Goal: Transaction & Acquisition: Book appointment/travel/reservation

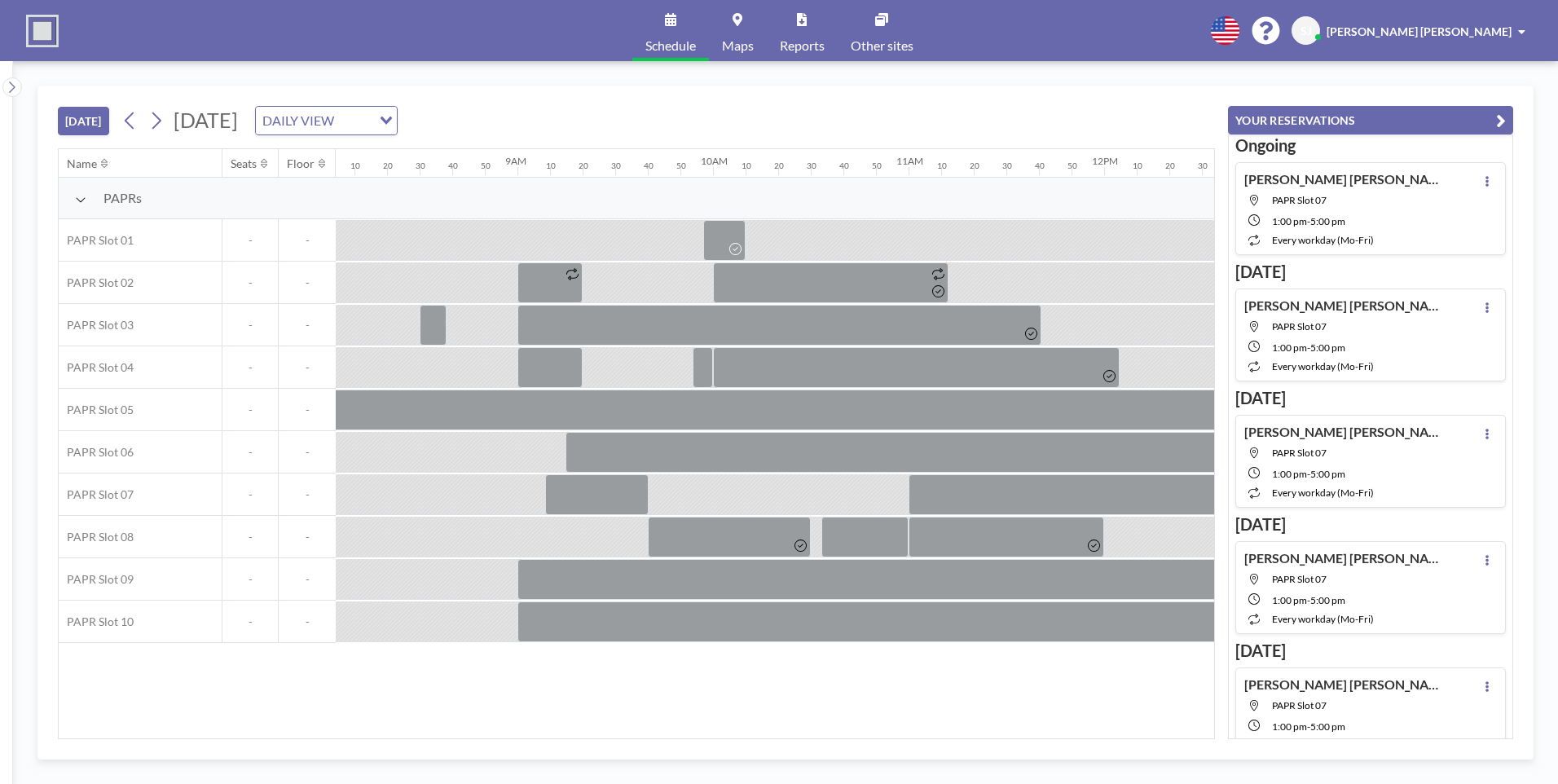
scroll to position [0, 2542]
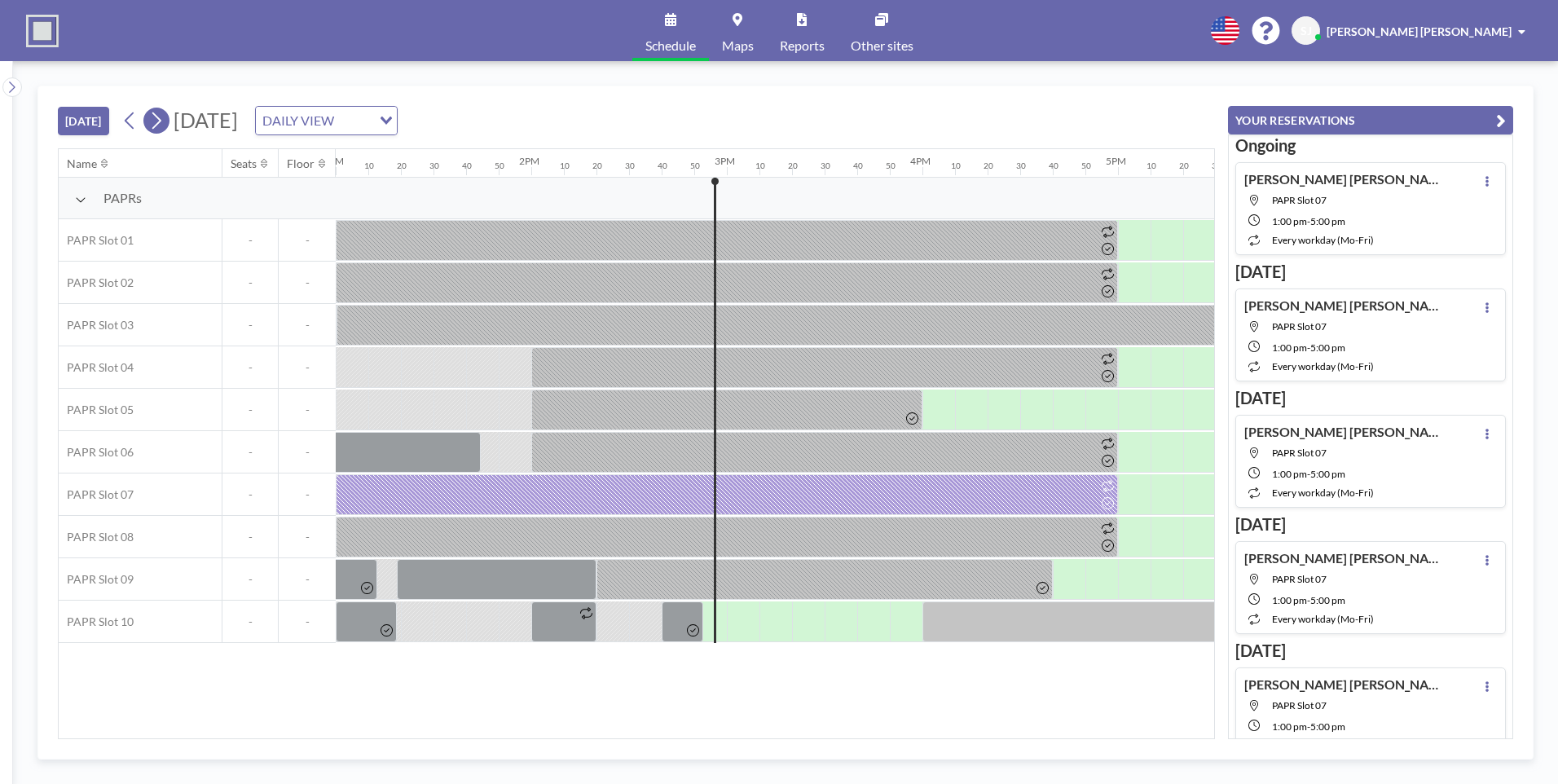
click at [162, 120] on icon at bounding box center [157, 121] width 9 height 18
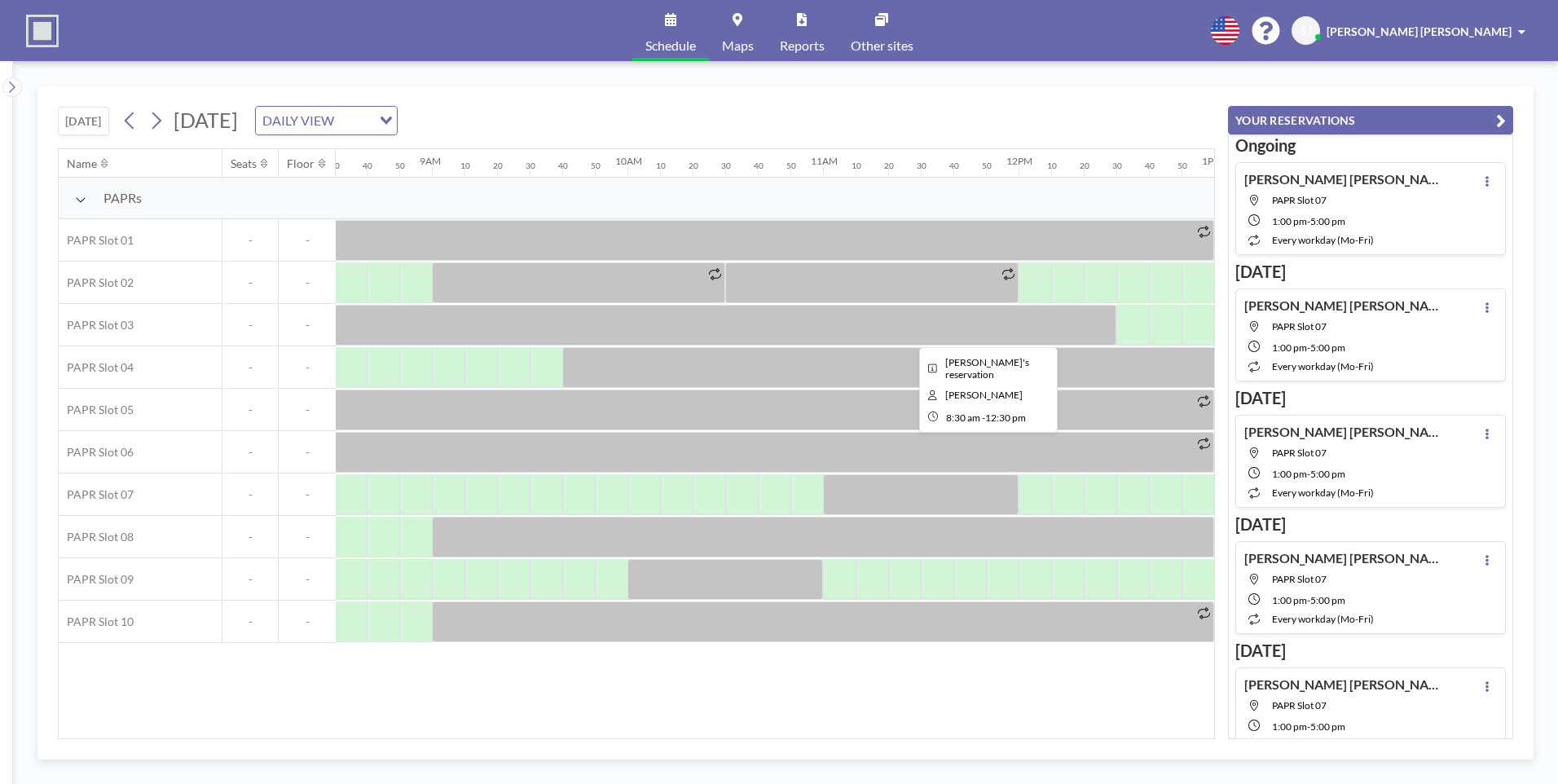
scroll to position [0, 1695]
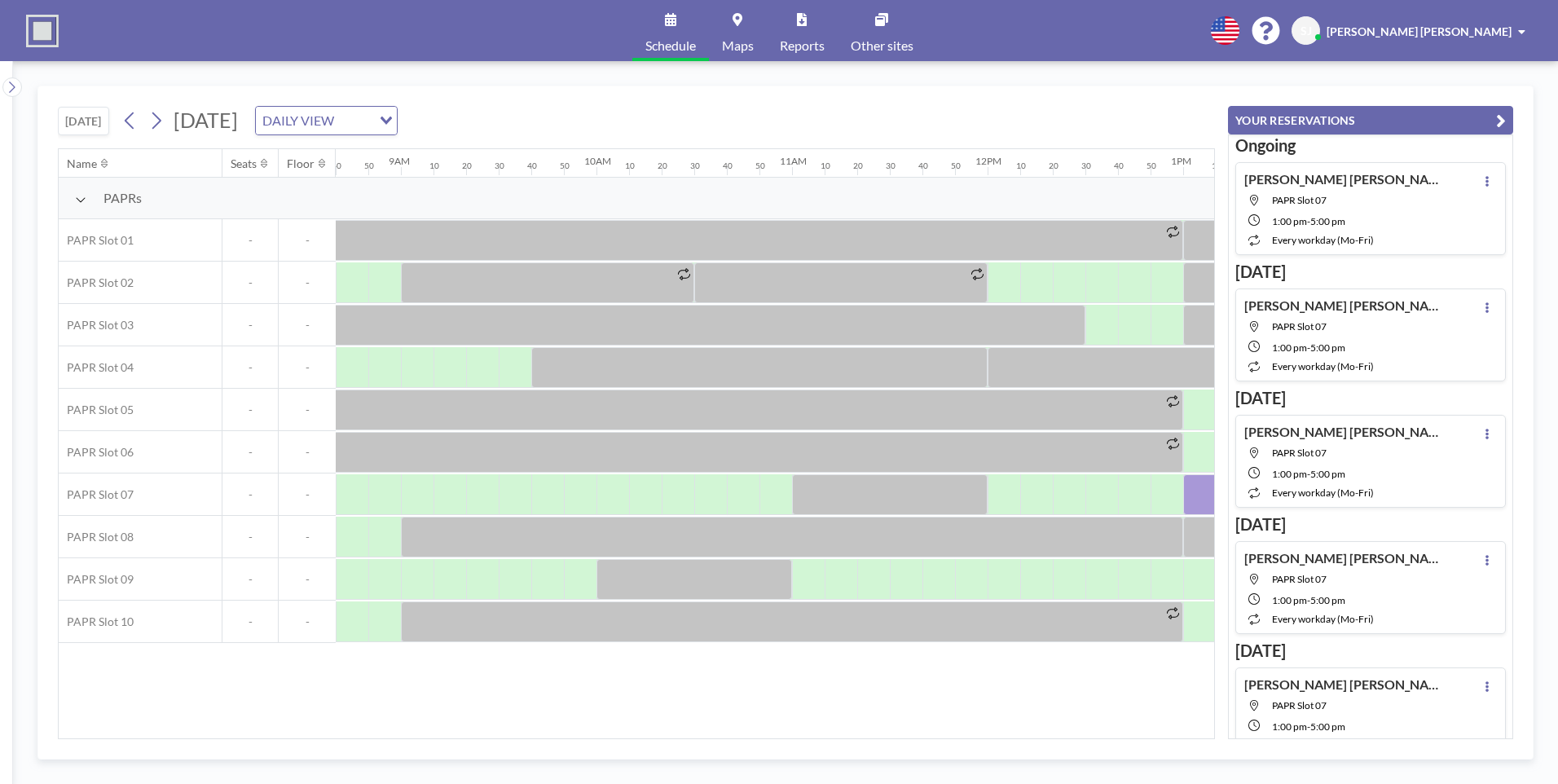
drag, startPoint x: 606, startPoint y: 741, endPoint x: 632, endPoint y: 742, distance: 26.0
click at [632, 742] on div "[DATE] [DATE] DAILY VIEW Loading... Name Seats Floor 12AM 10 20 30 40 50 1AM 10…" at bounding box center [786, 423] width 1496 height 674
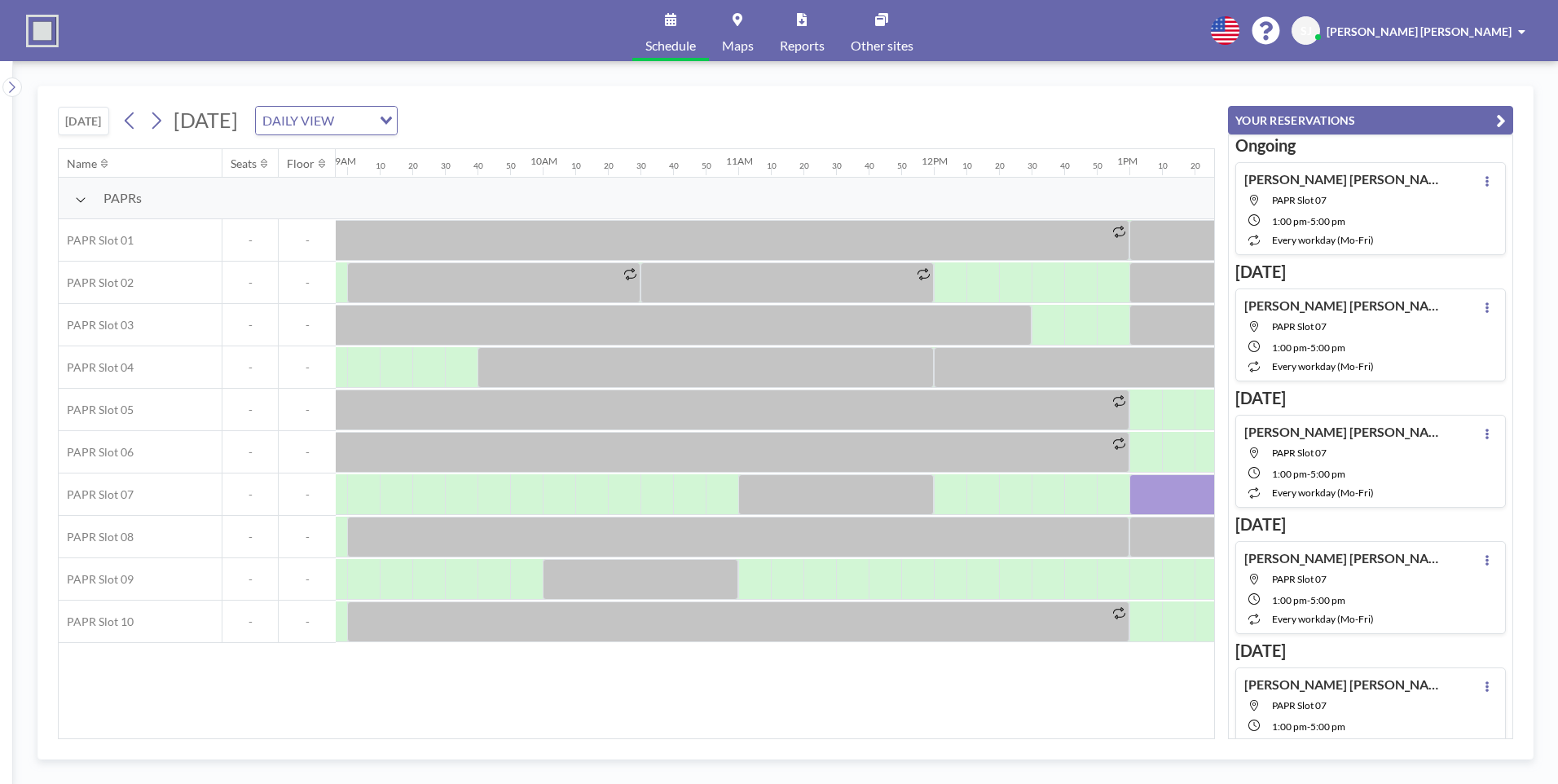
scroll to position [0, 1759]
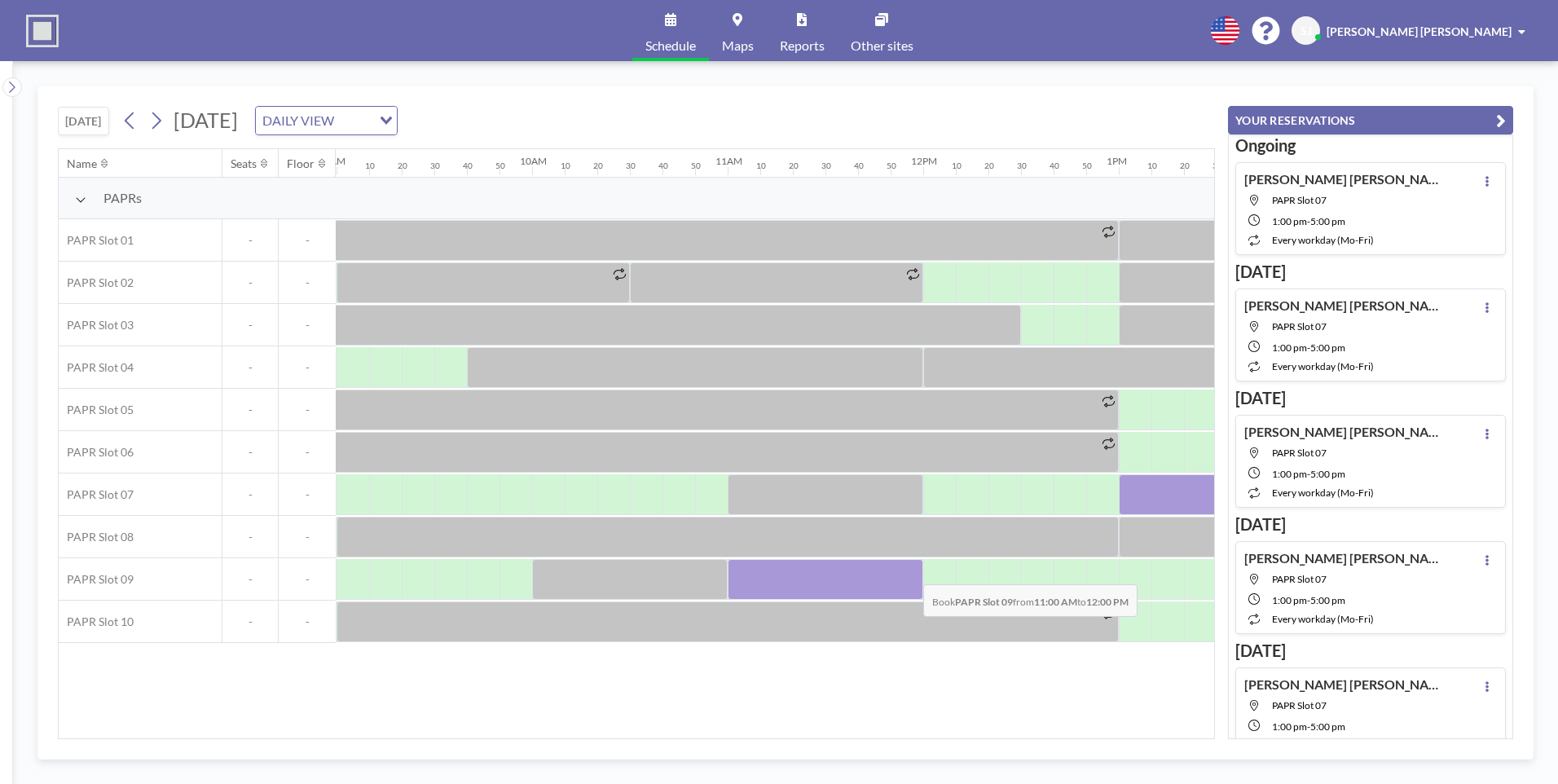
drag, startPoint x: 743, startPoint y: 579, endPoint x: 906, endPoint y: 573, distance: 163.1
click at [906, 573] on div at bounding box center [826, 579] width 196 height 41
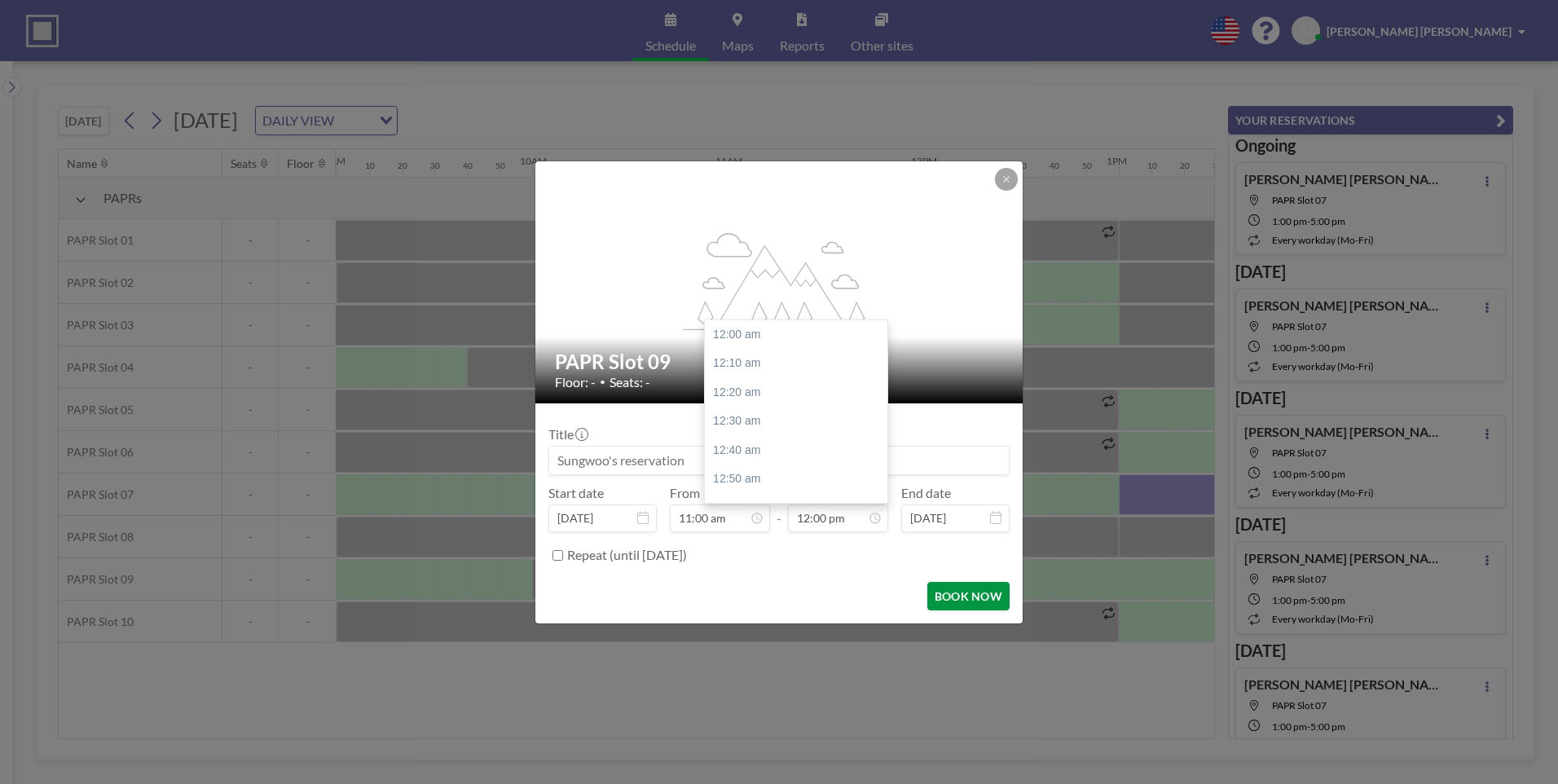
scroll to position [2088, 0]
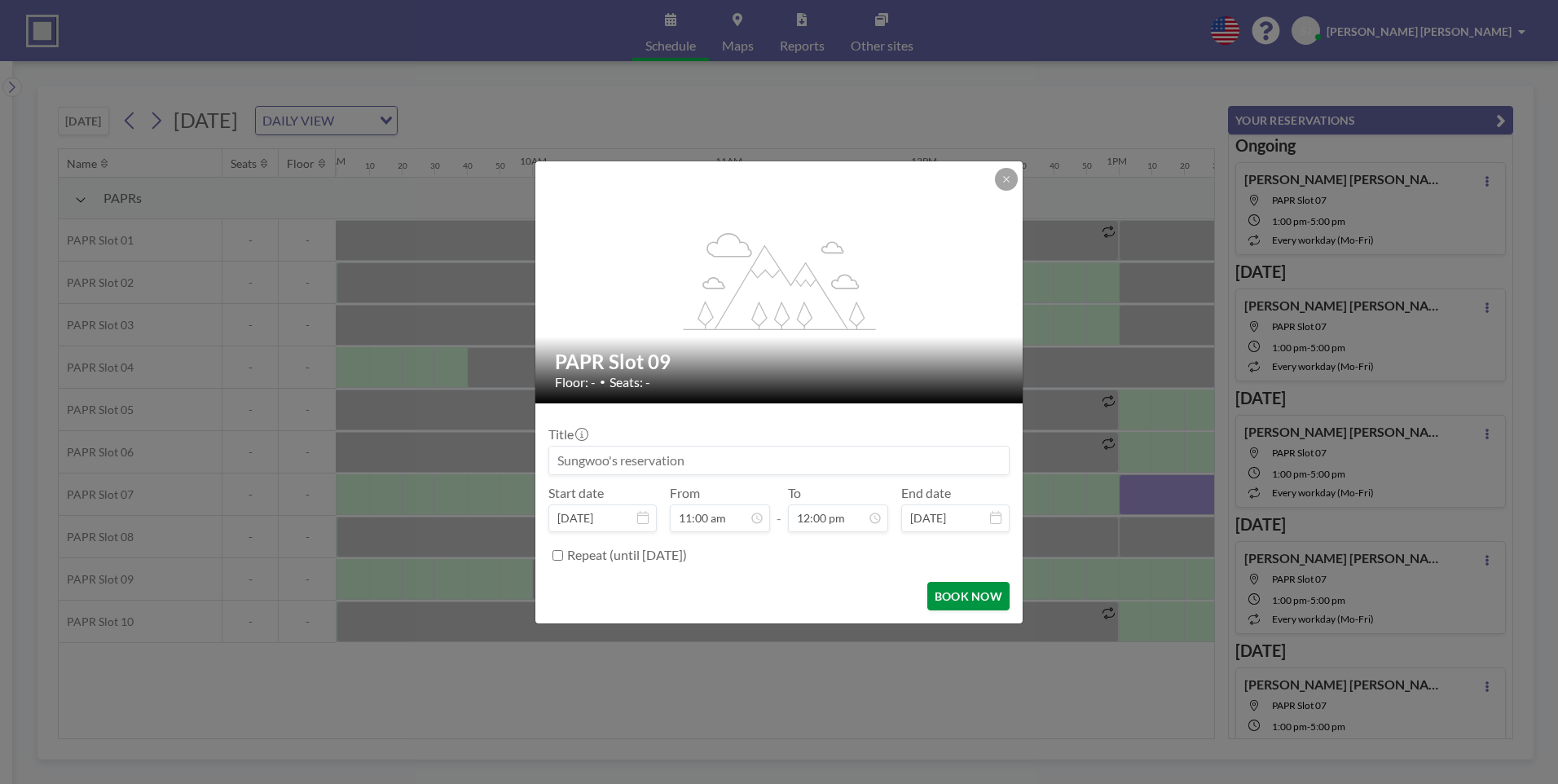
click at [965, 597] on button "BOOK NOW" at bounding box center [968, 596] width 82 height 29
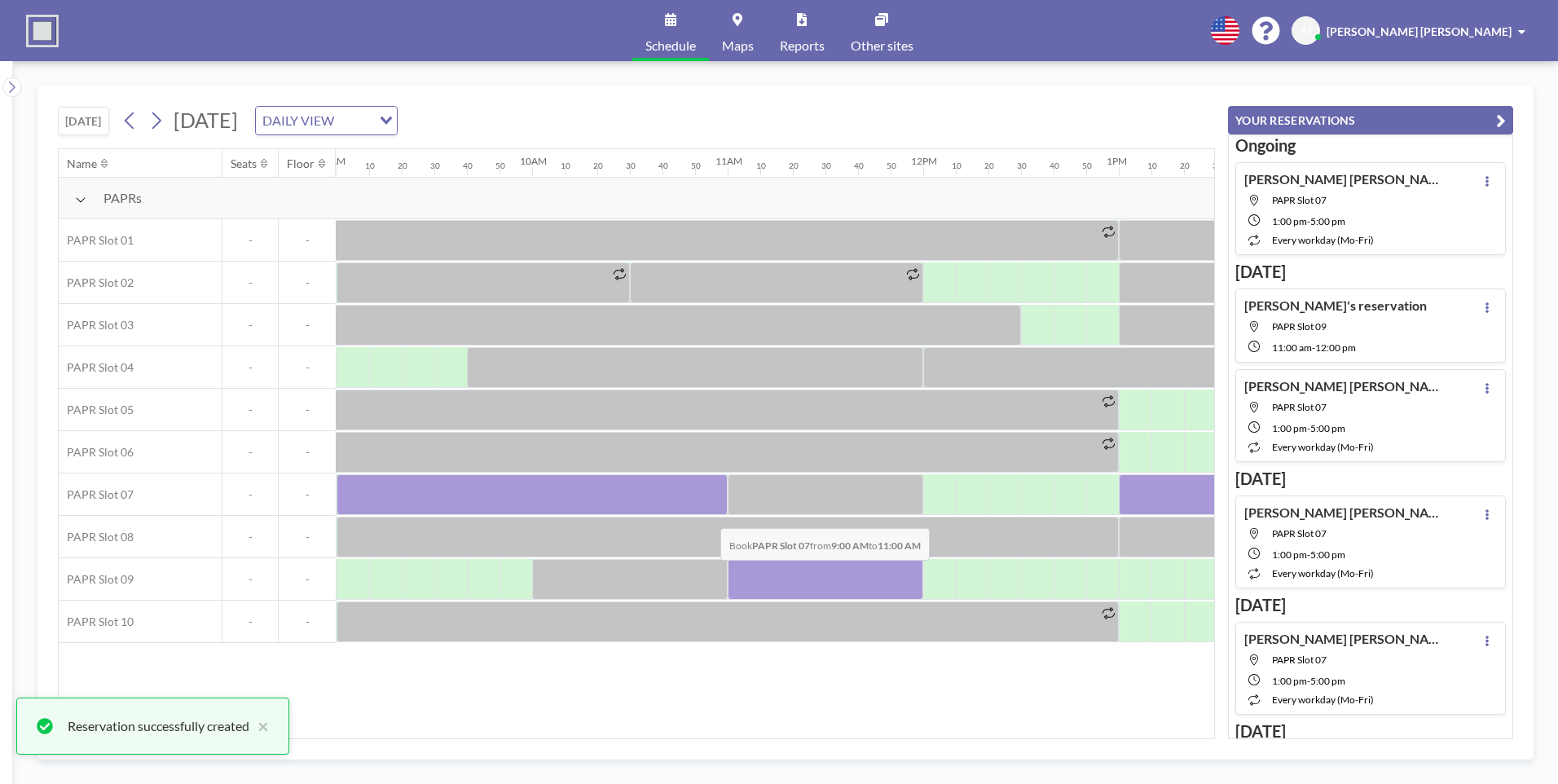
drag, startPoint x: 353, startPoint y: 494, endPoint x: 707, endPoint y: 515, distance: 354.6
click at [707, 515] on div "PAPRs PAPR Slot 01 - - PAPR Slot 02 - - PAPR Slot 03 - - PAPR Slot 04 - - PAPR …" at bounding box center [785, 410] width 4970 height 465
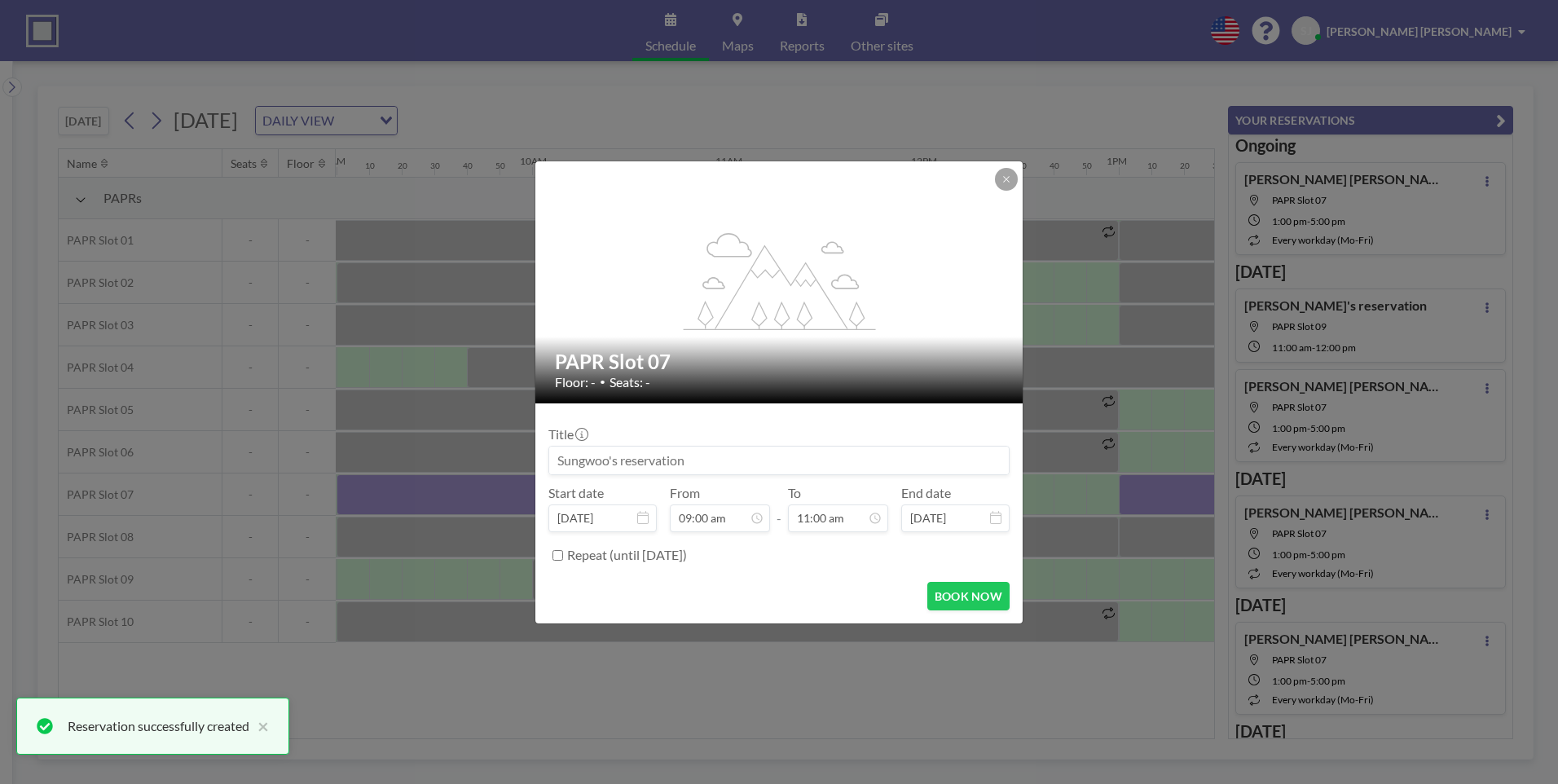
scroll to position [1566, 0]
click at [988, 598] on button "BOOK NOW" at bounding box center [968, 596] width 82 height 29
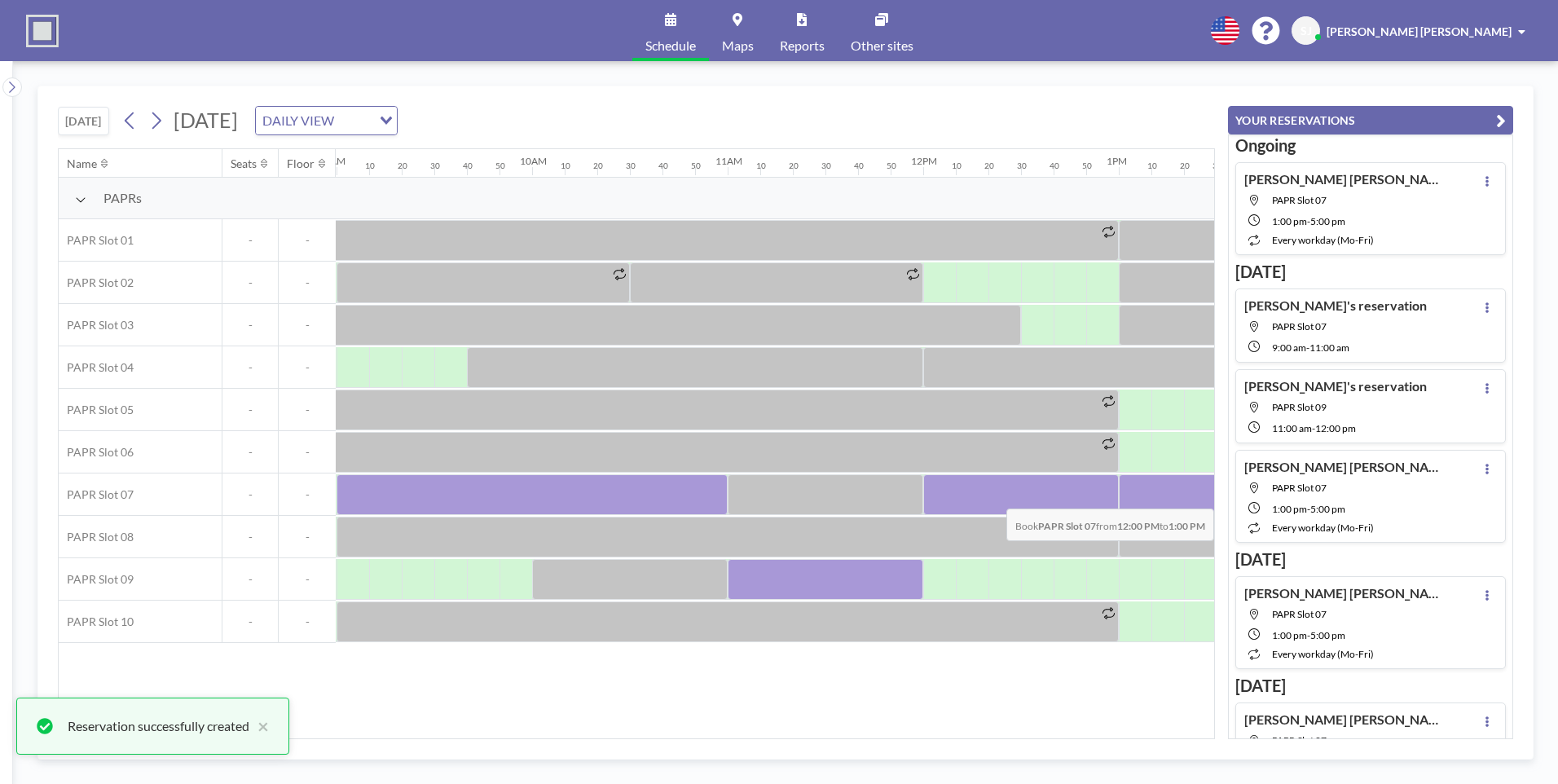
click at [1106, 497] on div at bounding box center [1021, 494] width 196 height 41
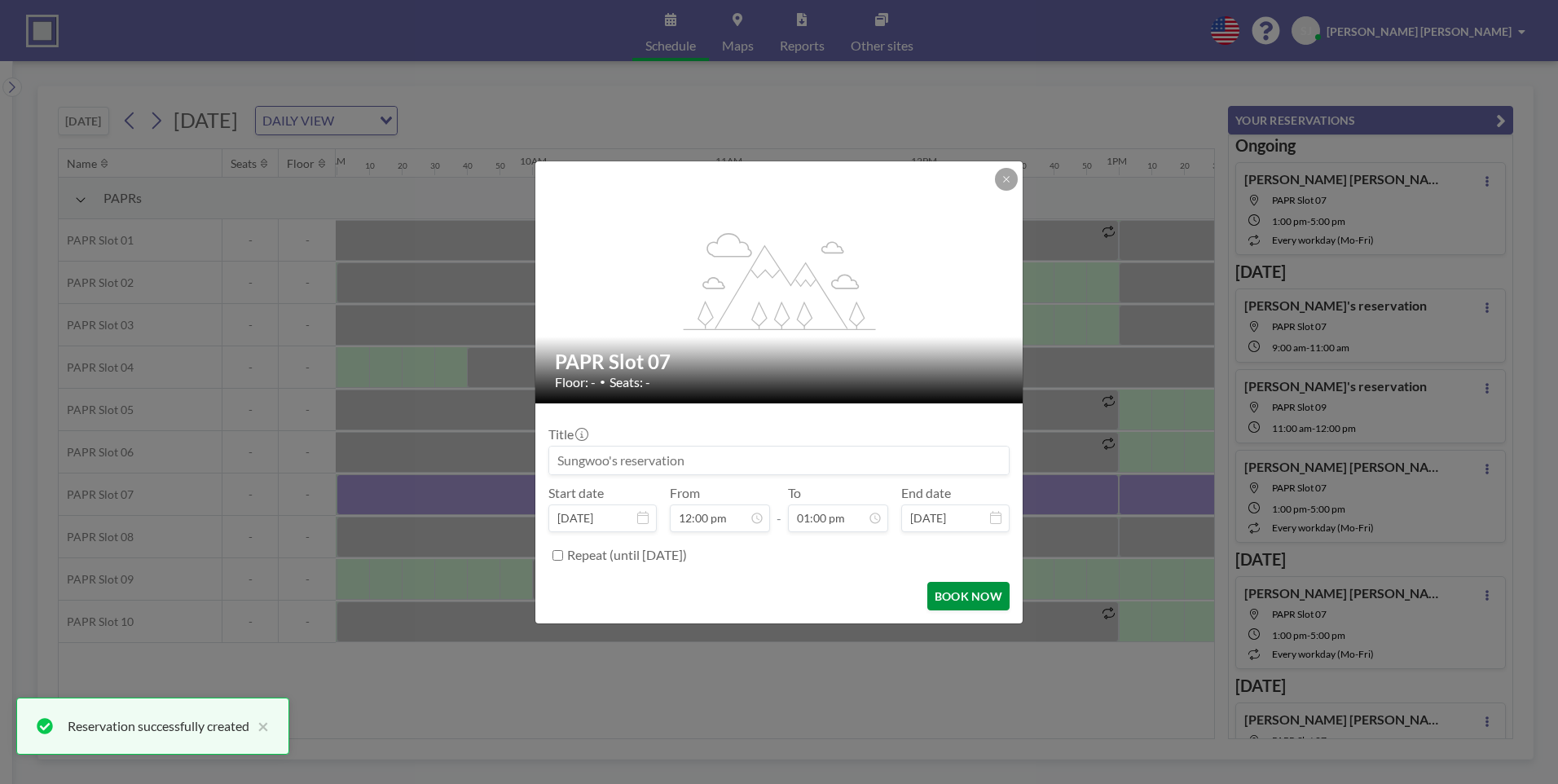
click at [965, 582] on button "BOOK NOW" at bounding box center [968, 596] width 82 height 29
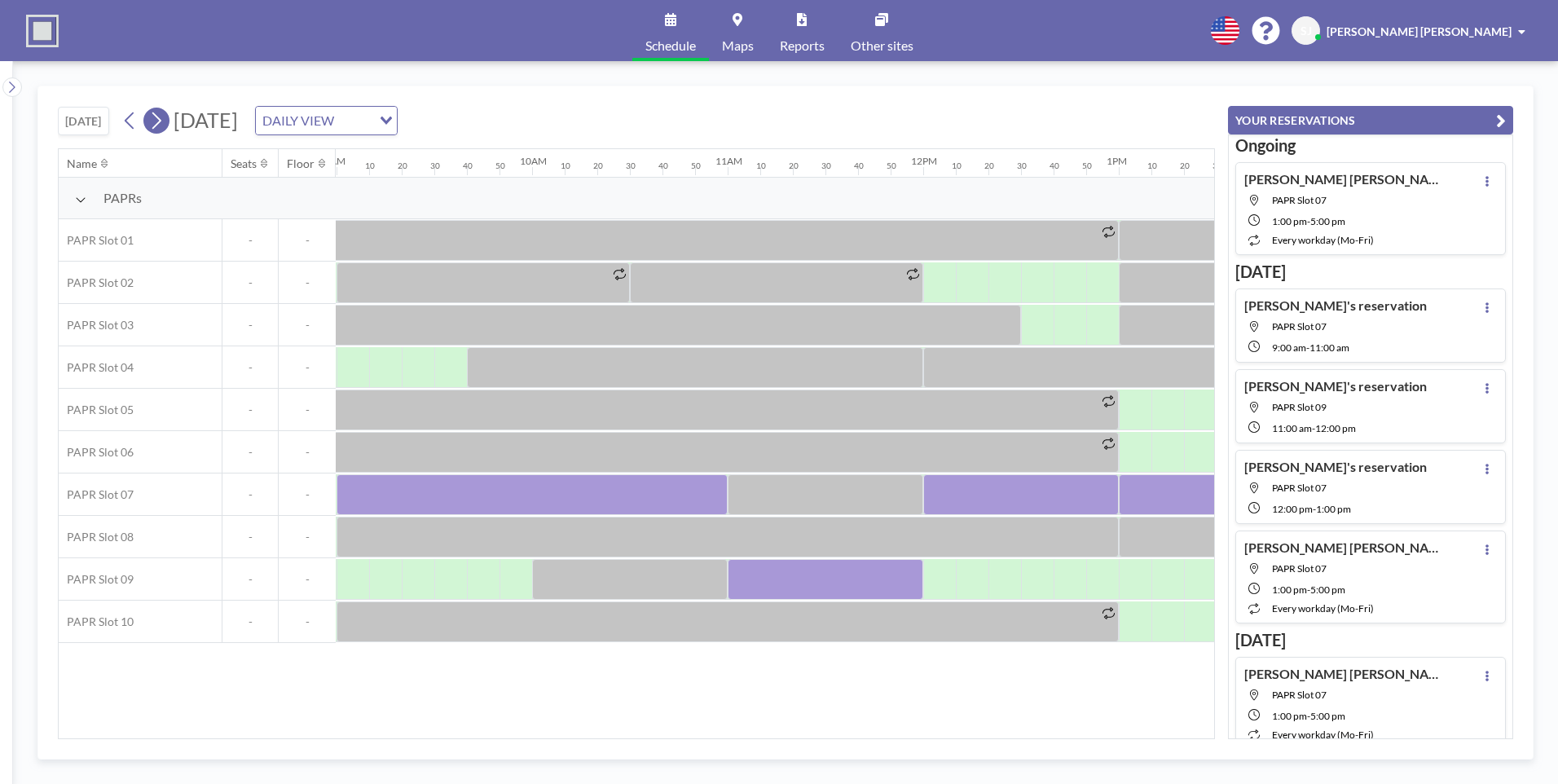
click at [156, 120] on icon at bounding box center [156, 120] width 16 height 24
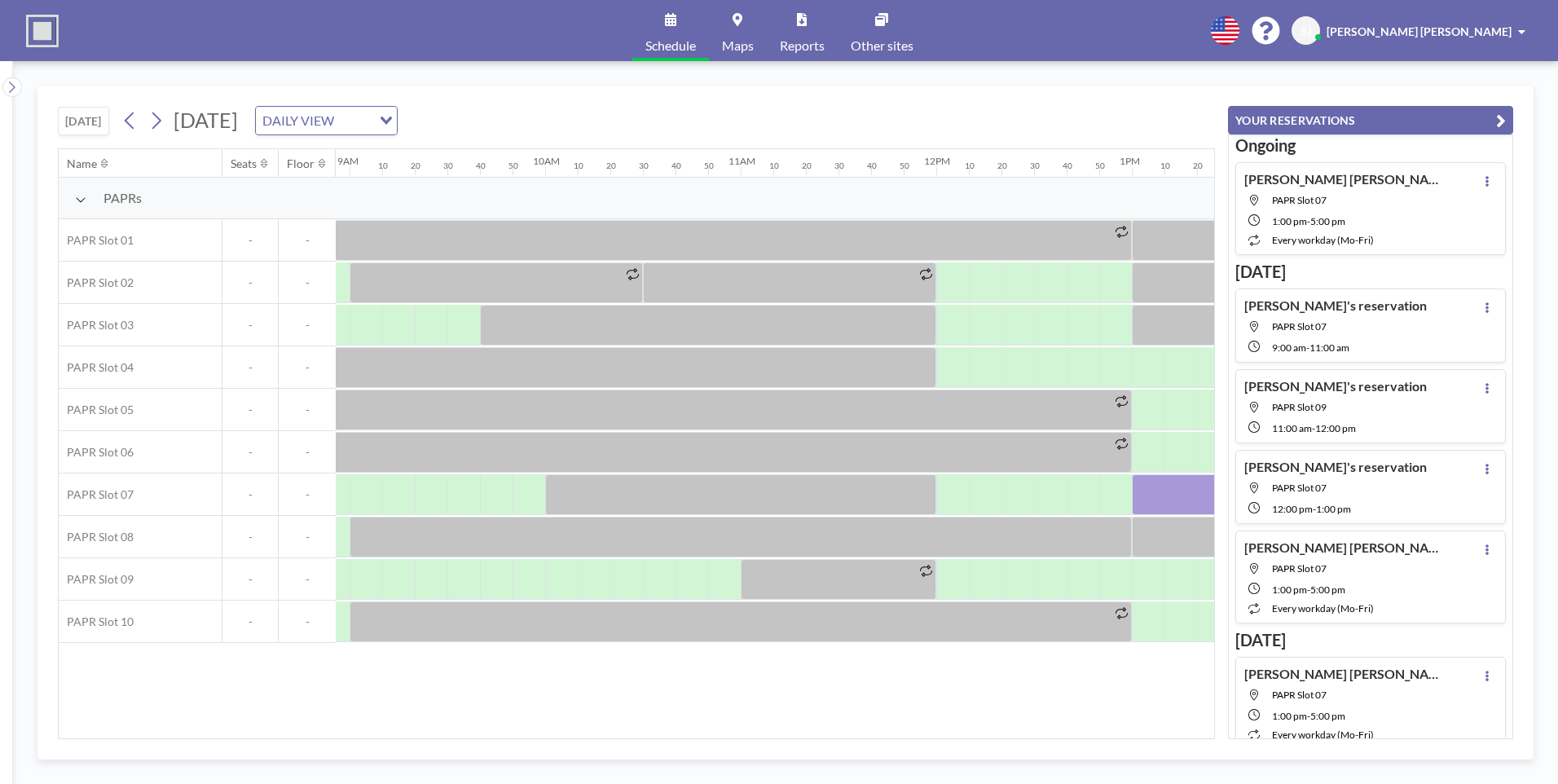
scroll to position [0, 1739]
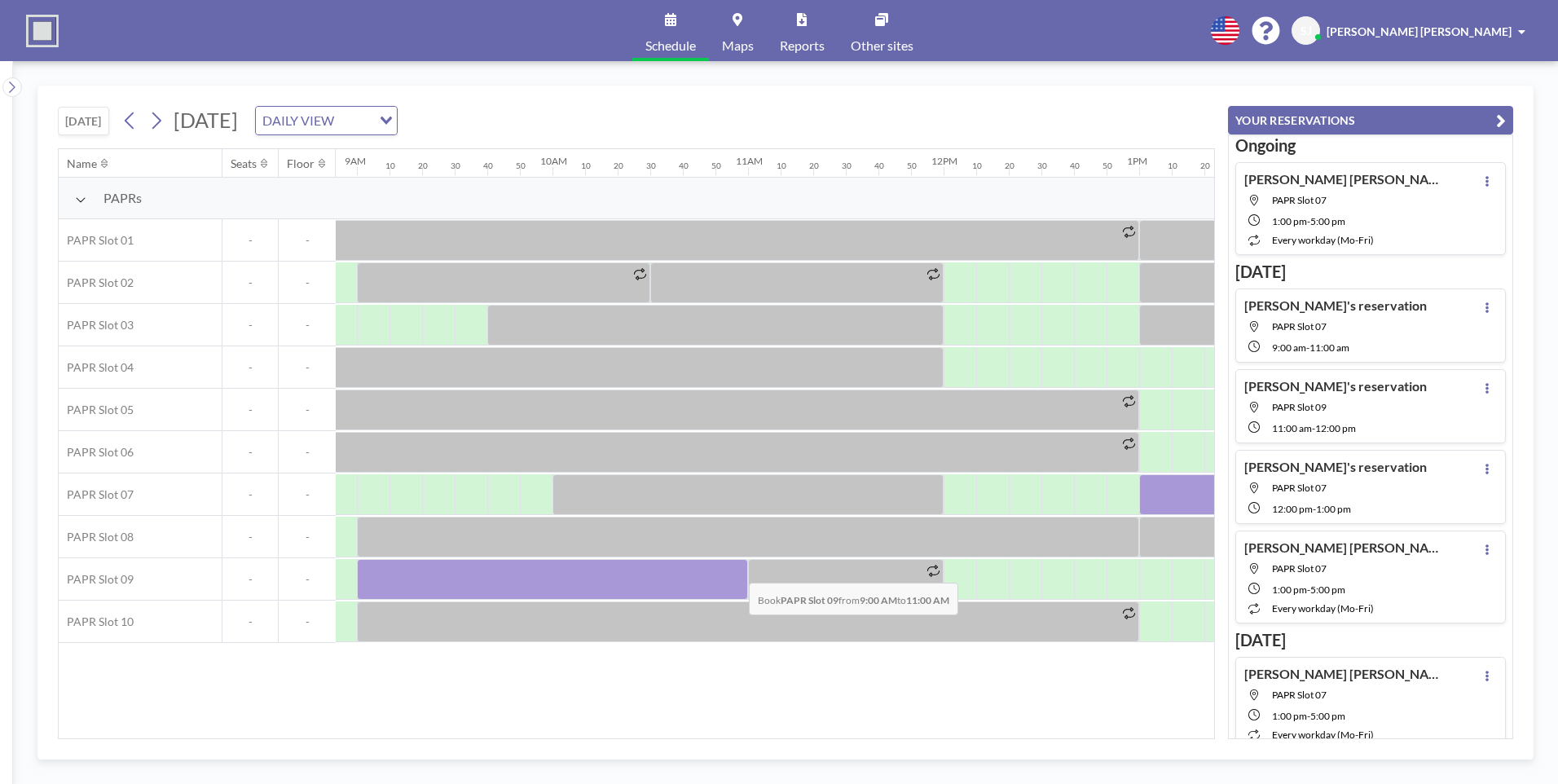
click at [735, 571] on div at bounding box center [551, 579] width 391 height 41
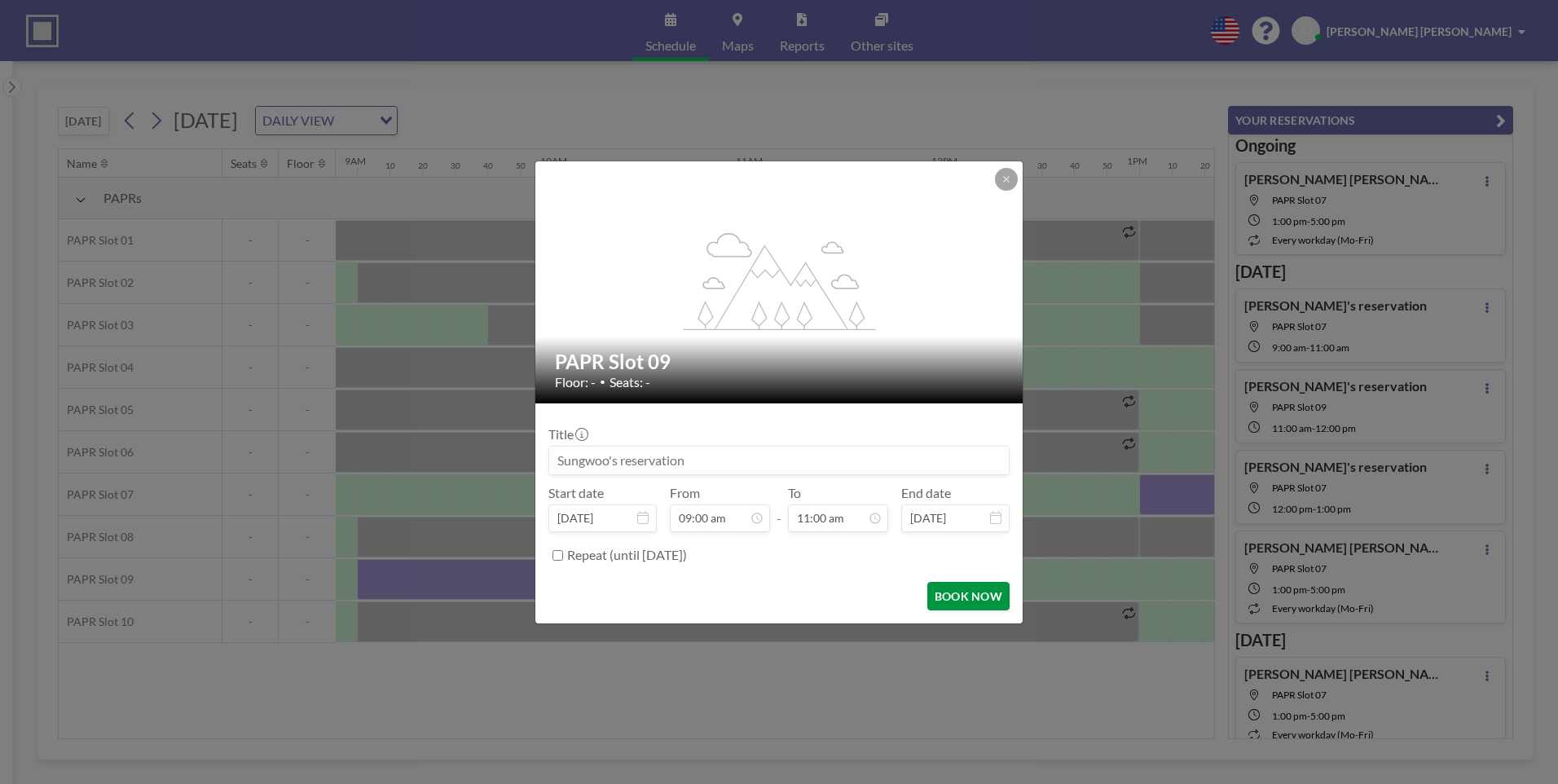
click at [996, 601] on button "BOOK NOW" at bounding box center [968, 596] width 82 height 29
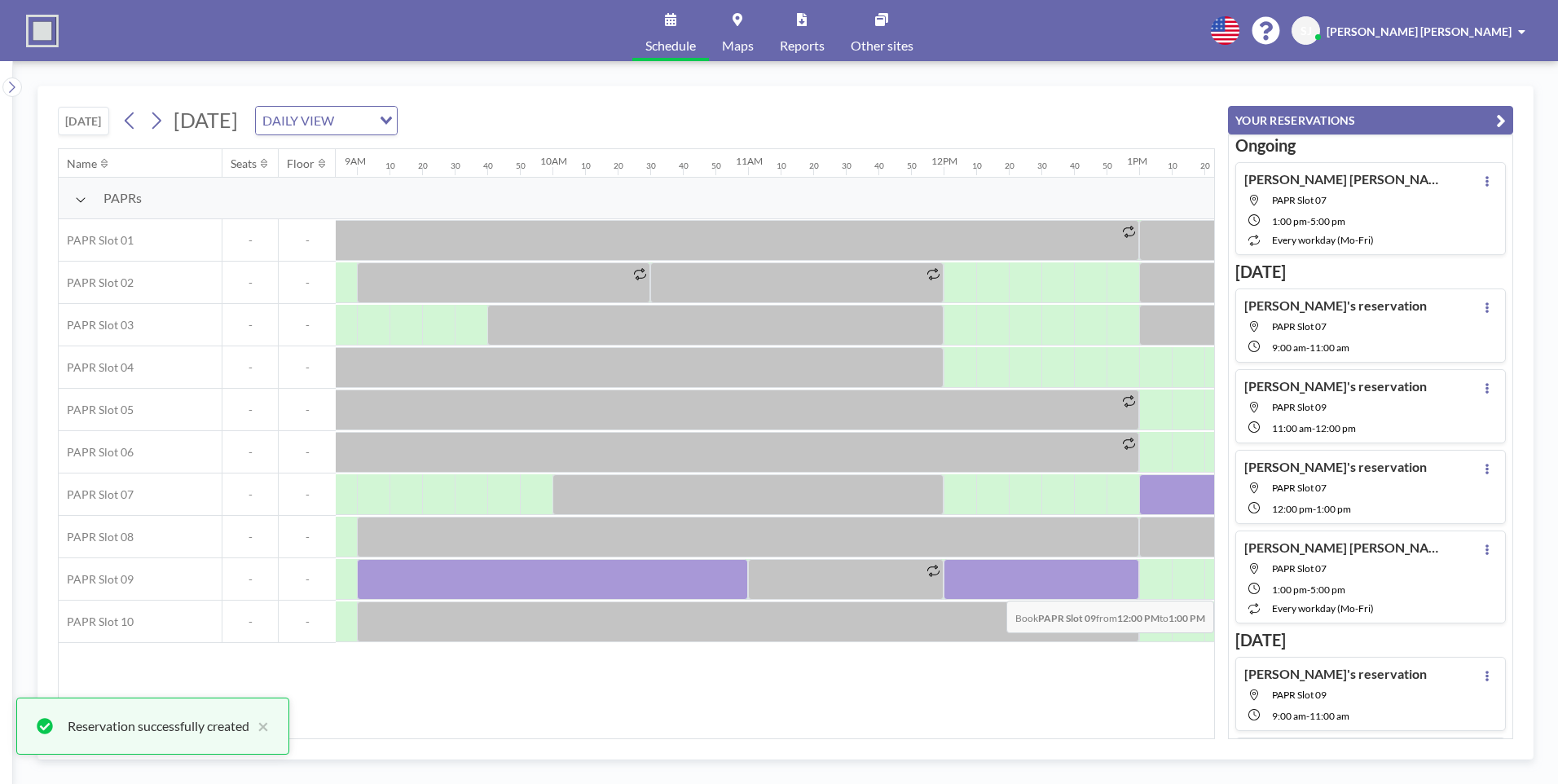
drag, startPoint x: 962, startPoint y: 583, endPoint x: 1134, endPoint y: 588, distance: 172.1
click at [1134, 588] on div at bounding box center [1042, 579] width 196 height 41
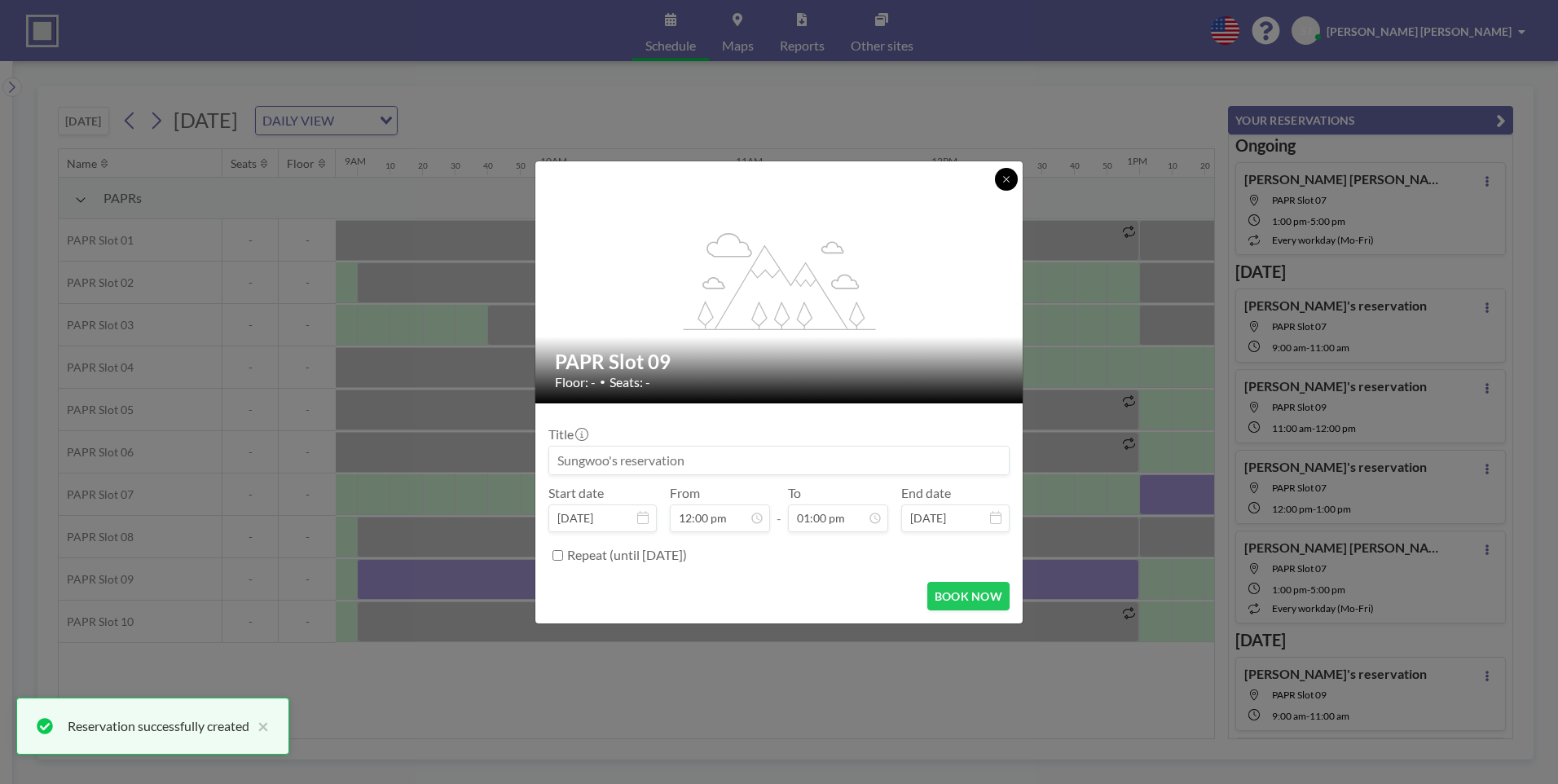
click at [1017, 180] on button at bounding box center [1006, 179] width 23 height 23
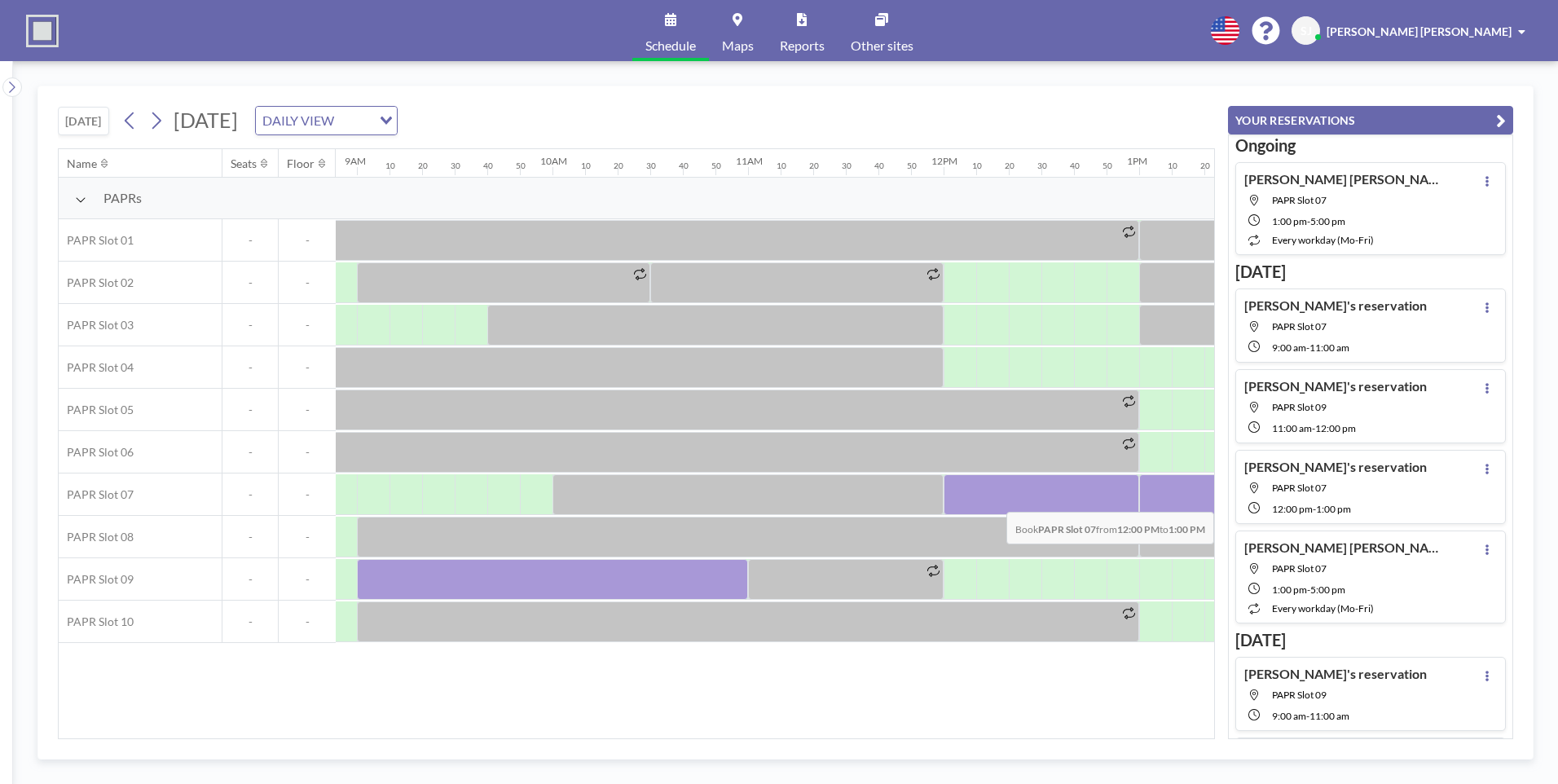
drag, startPoint x: 958, startPoint y: 495, endPoint x: 1130, endPoint y: 499, distance: 172.0
click at [1130, 499] on div at bounding box center [1042, 494] width 196 height 41
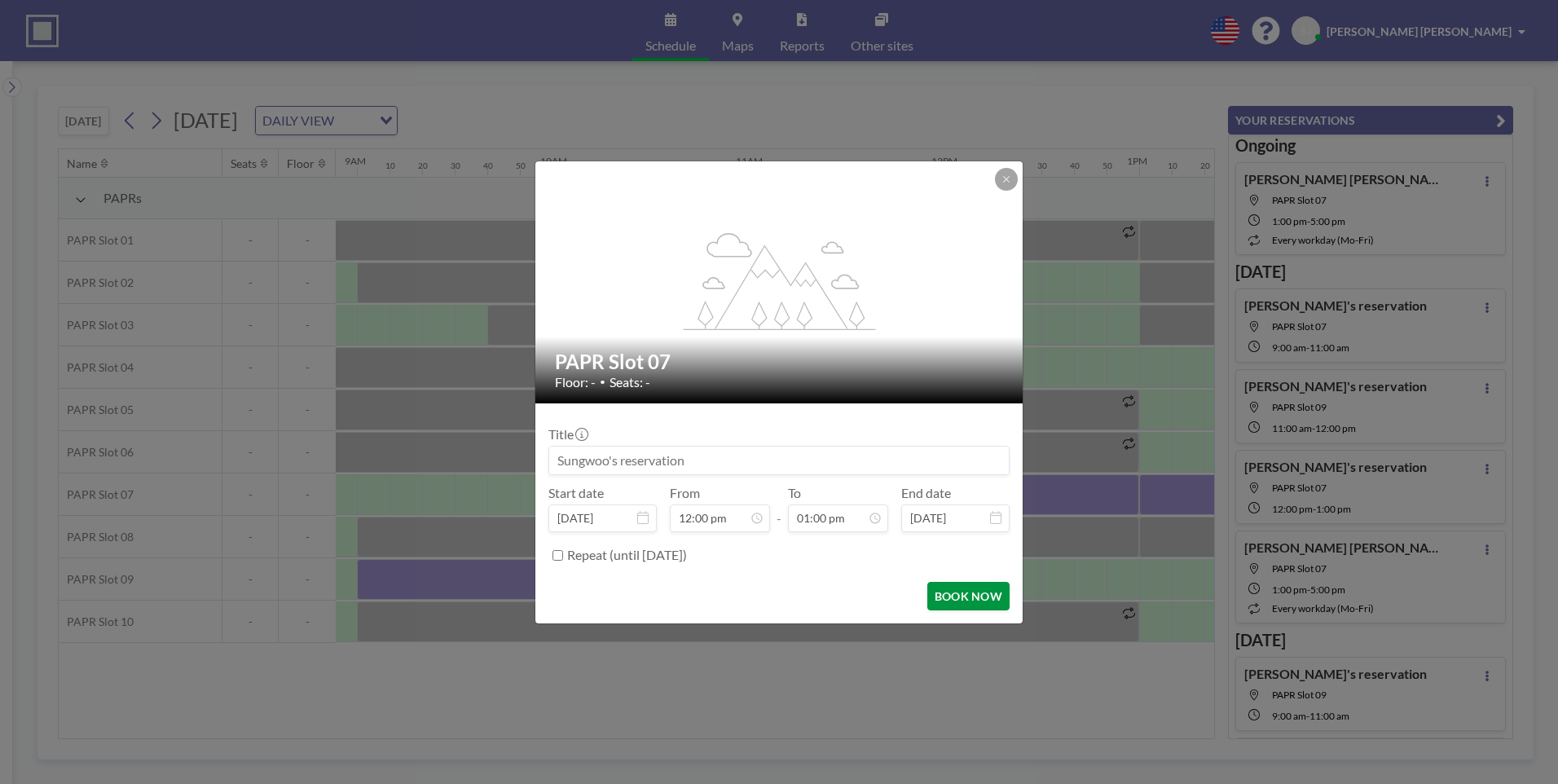
click at [970, 597] on button "BOOK NOW" at bounding box center [968, 596] width 82 height 29
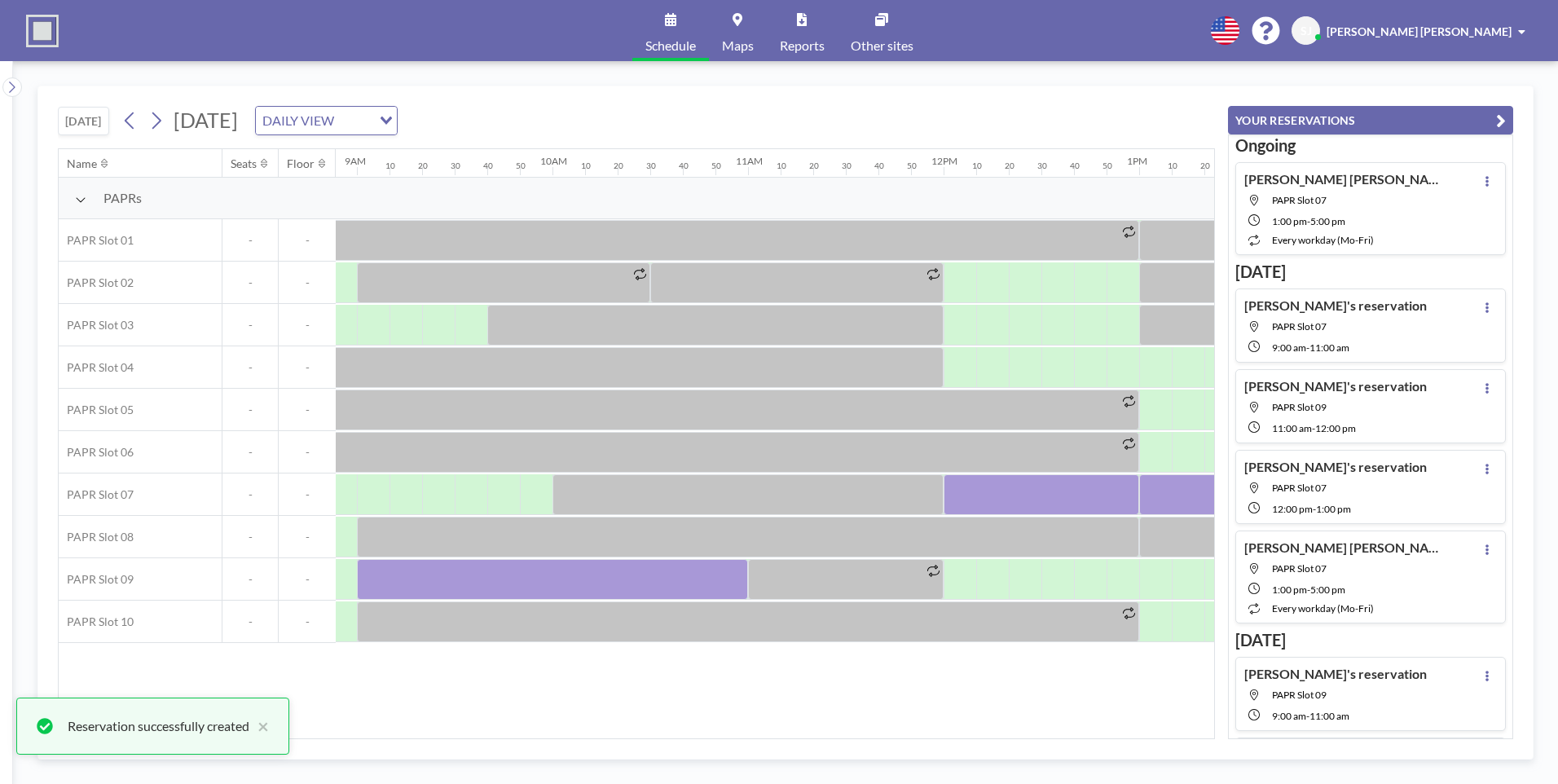
click at [407, 690] on div "Name Seats Floor 12AM 10 20 30 40 50 1AM 10 20 30 40 50 2AM 10 20 30 40 50 3AM …" at bounding box center [636, 443] width 1155 height 589
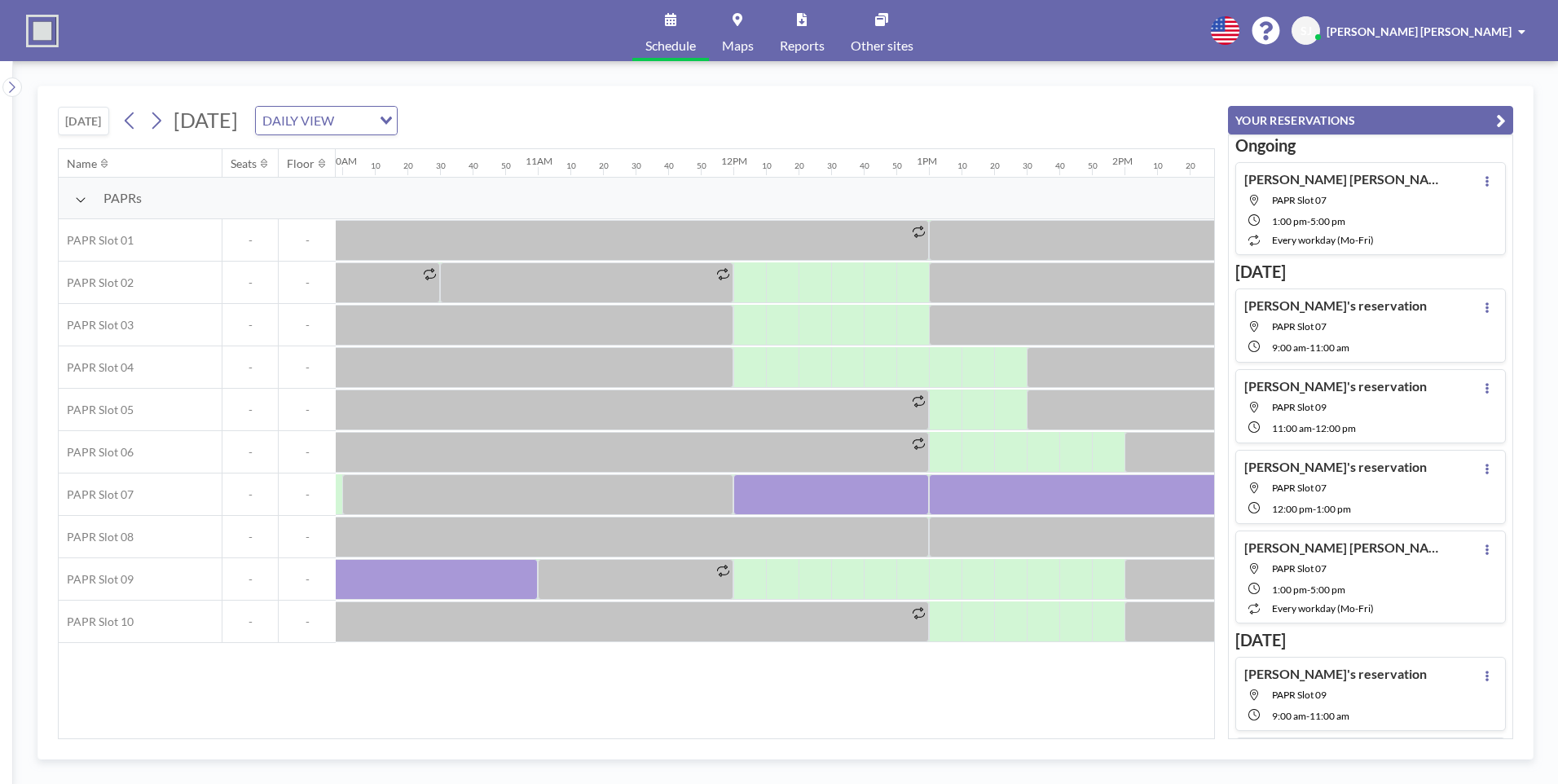
scroll to position [0, 1941]
click at [162, 119] on icon at bounding box center [157, 121] width 9 height 18
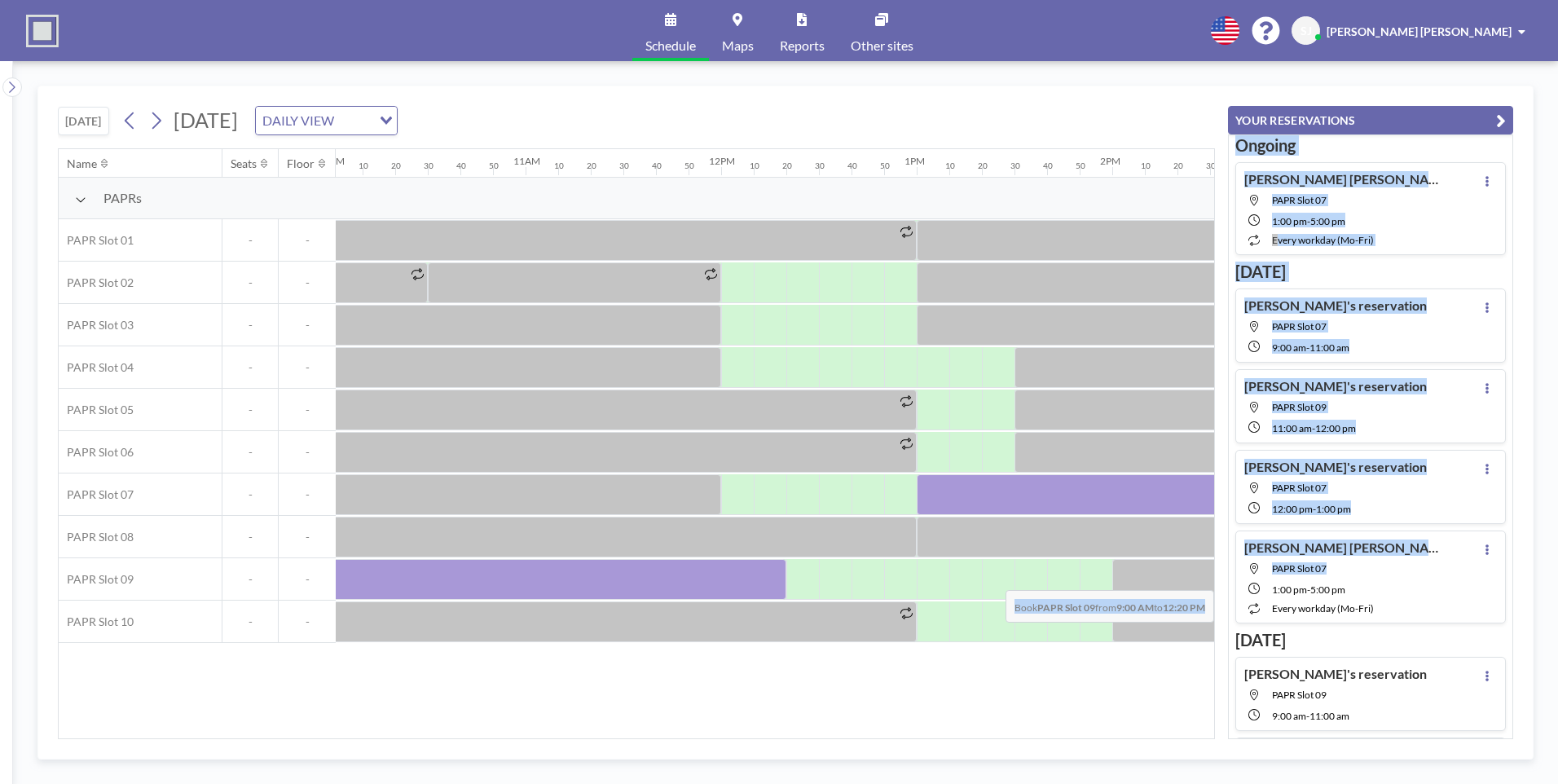
scroll to position [0, 2172]
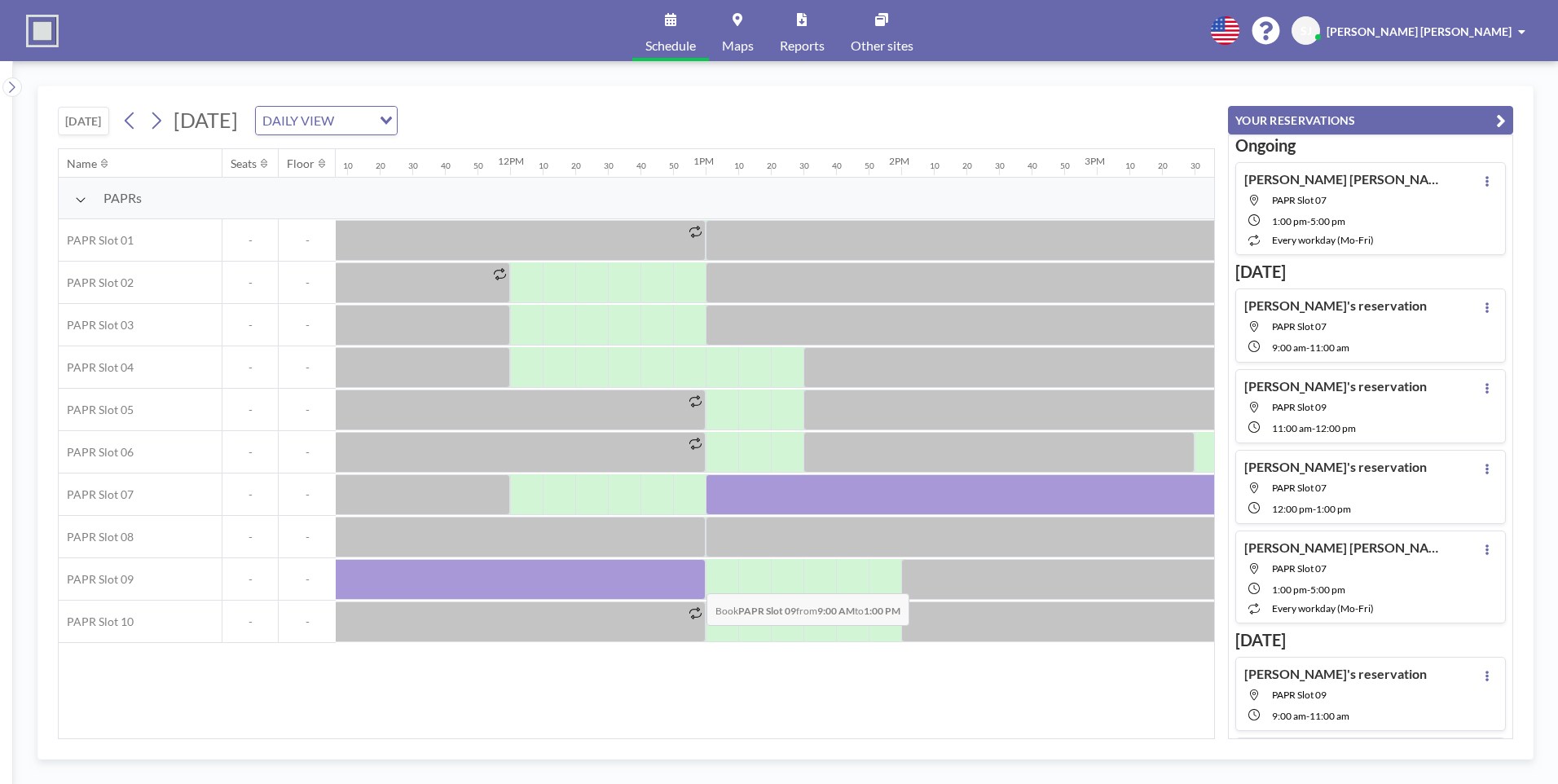
drag, startPoint x: 589, startPoint y: 581, endPoint x: 694, endPoint y: 581, distance: 105.0
click at [694, 581] on div at bounding box center [314, 579] width 782 height 41
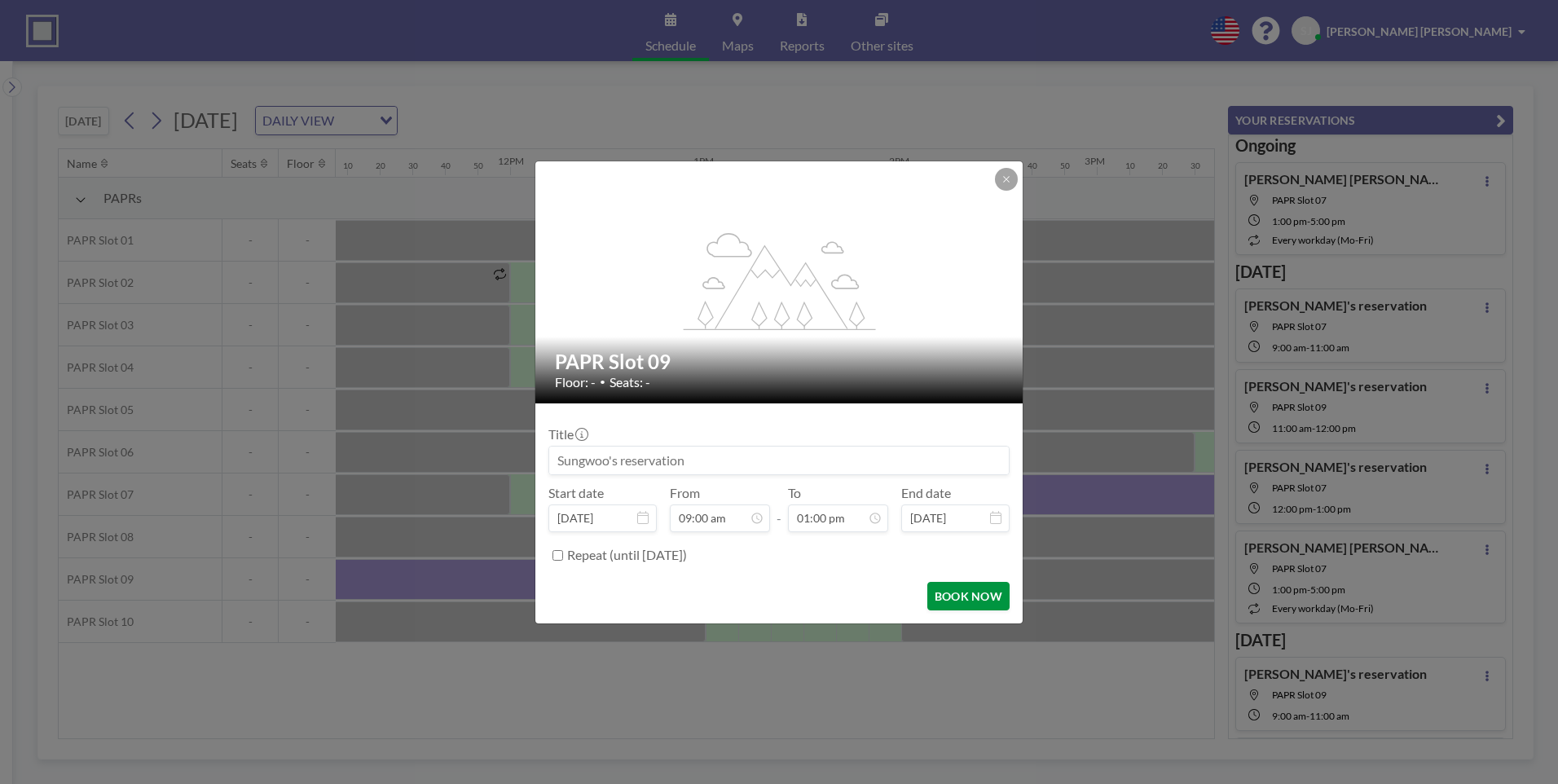
click at [960, 602] on button "BOOK NOW" at bounding box center [968, 596] width 82 height 29
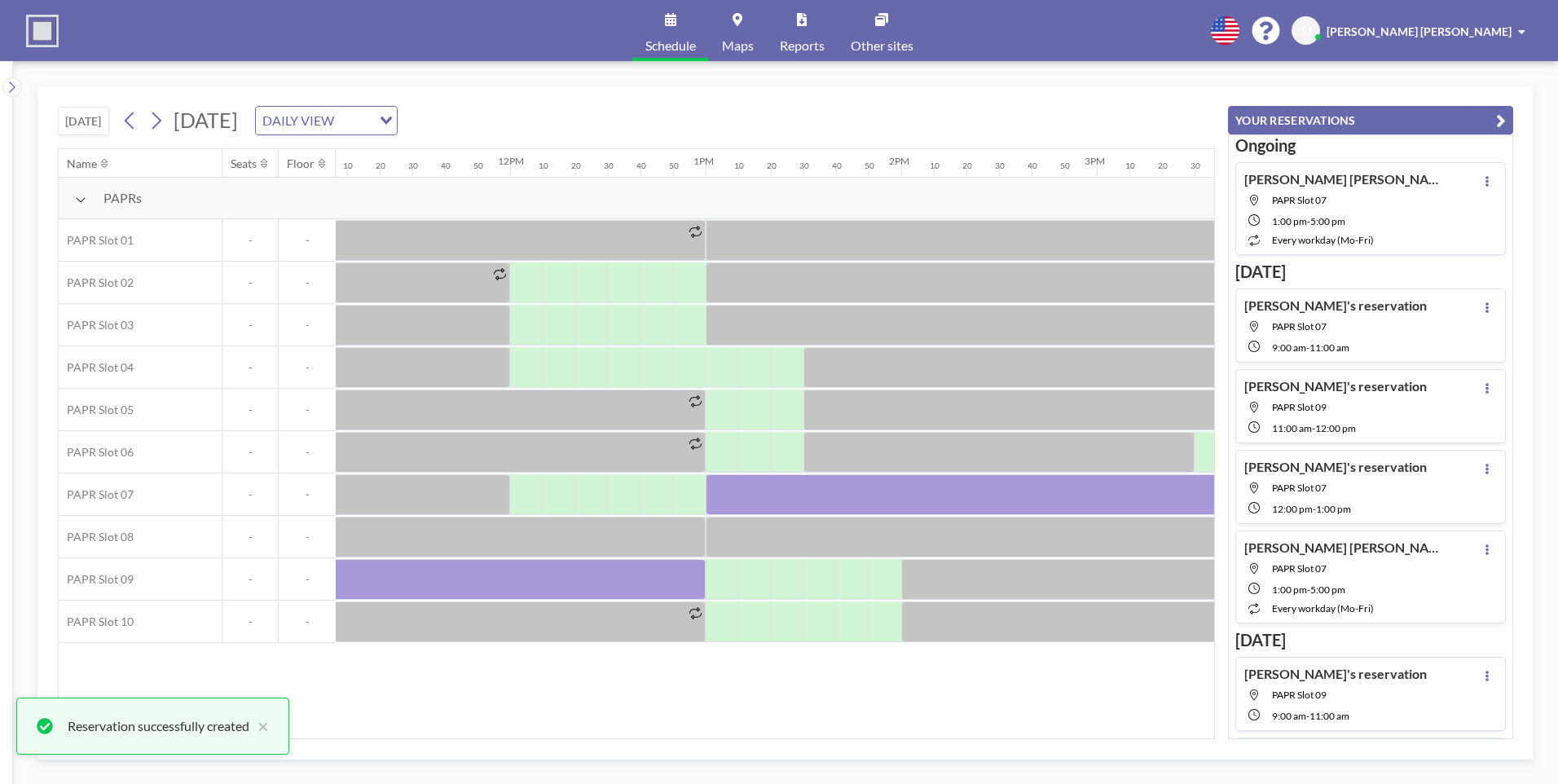
click at [159, 123] on icon at bounding box center [156, 120] width 16 height 24
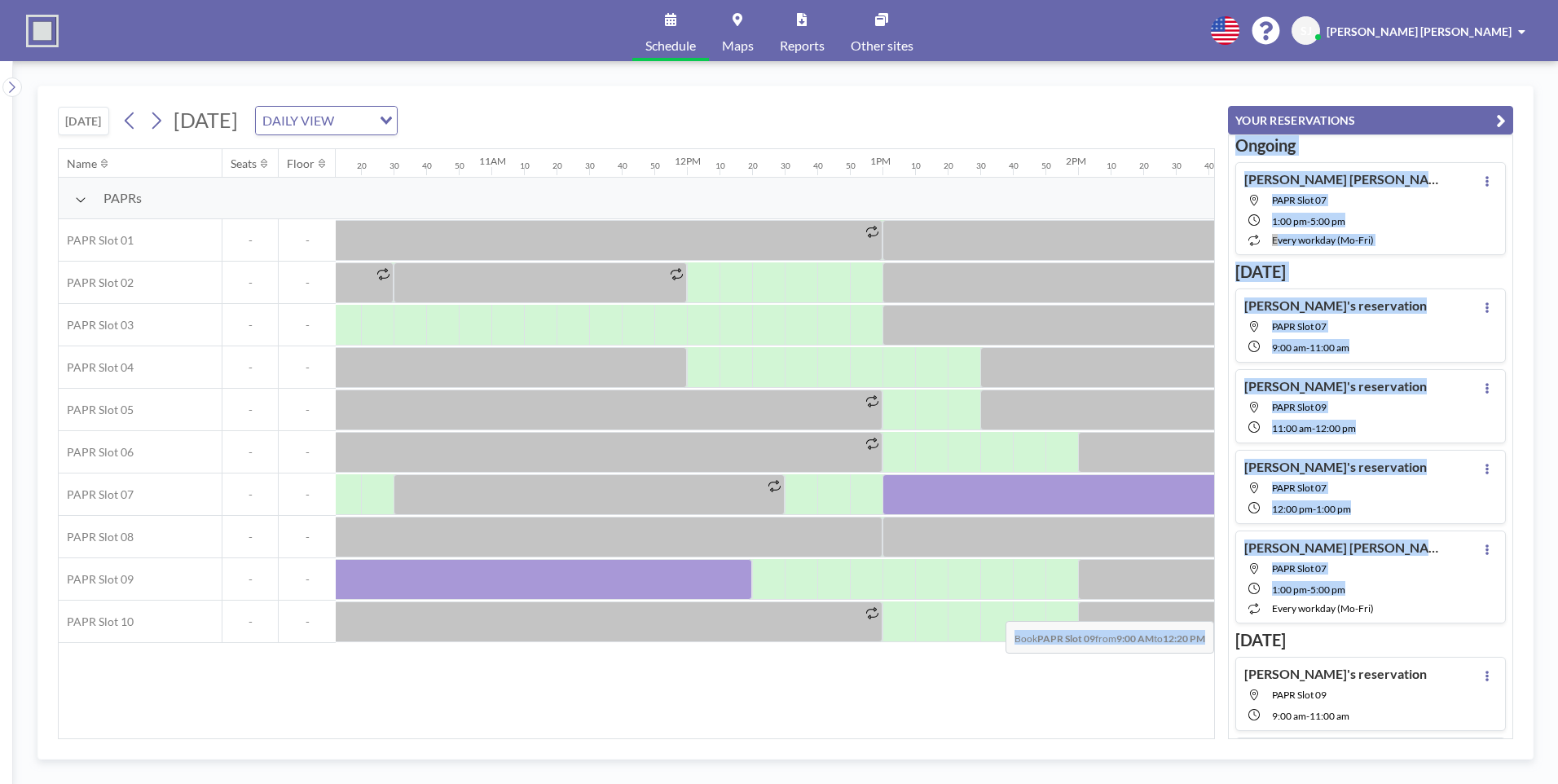
scroll to position [0, 2413]
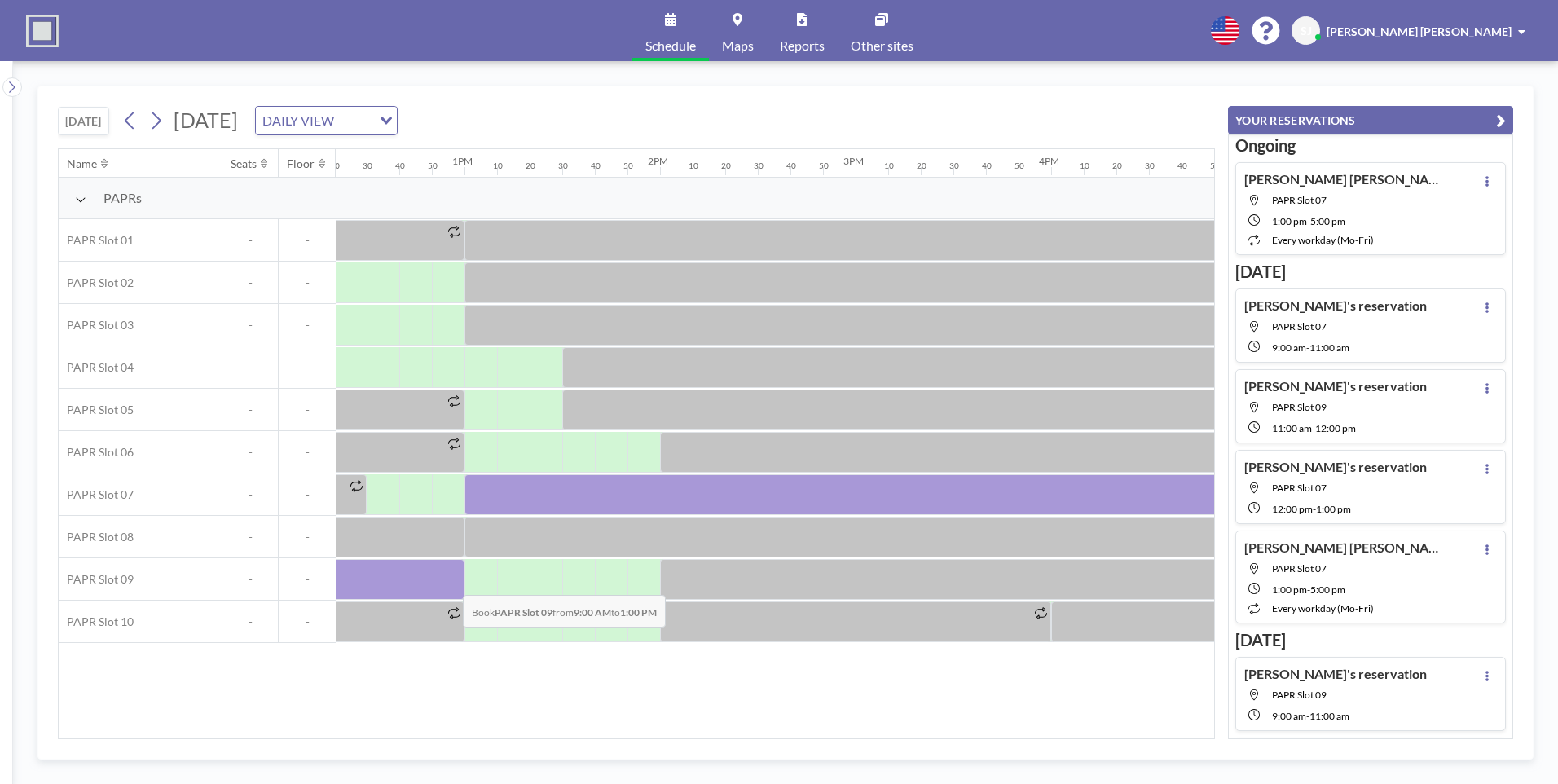
drag, startPoint x: 571, startPoint y: 585, endPoint x: 449, endPoint y: 583, distance: 122.0
click at [449, 583] on div at bounding box center [73, 579] width 782 height 41
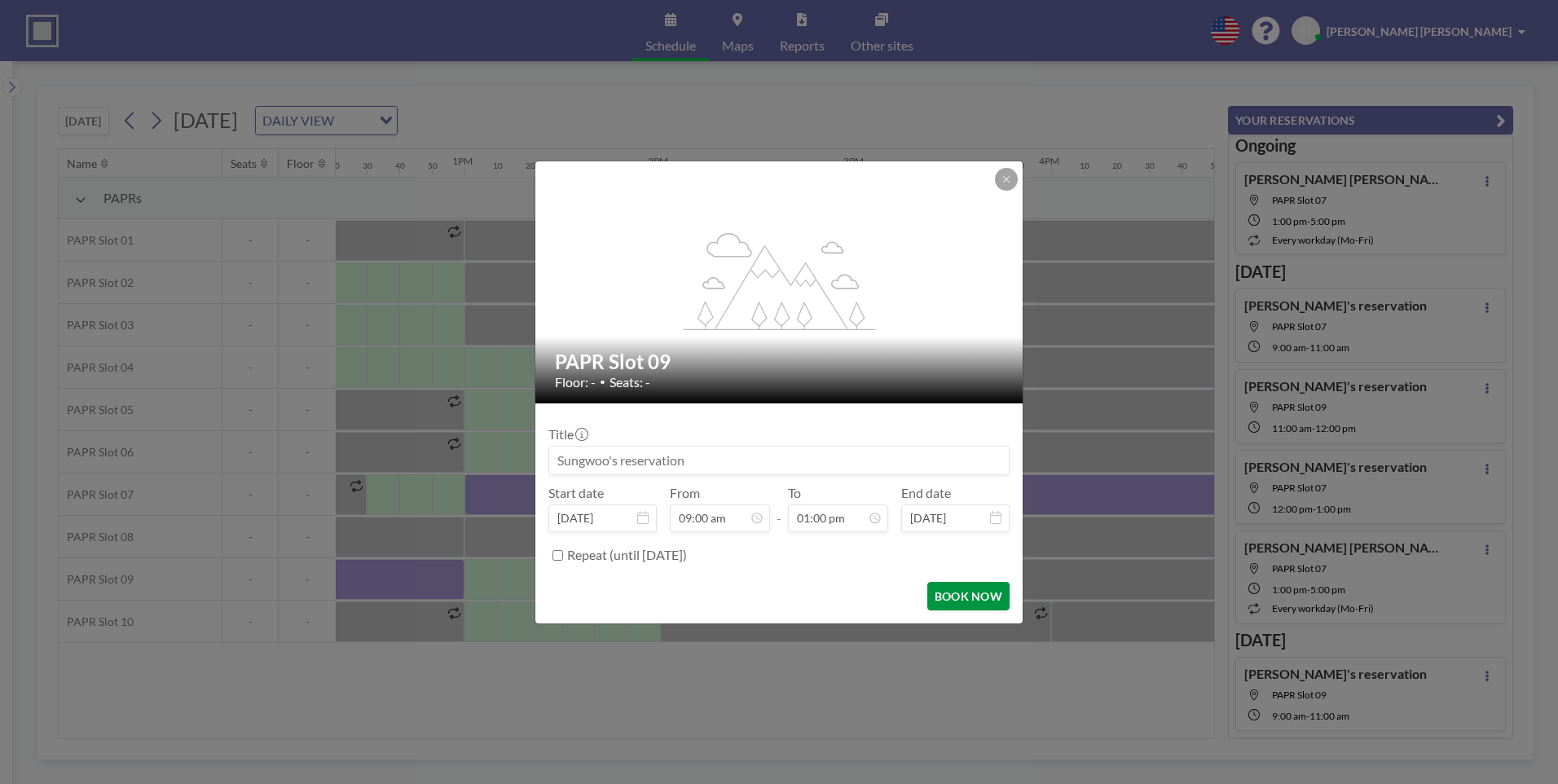
click at [967, 593] on button "BOOK NOW" at bounding box center [968, 596] width 82 height 29
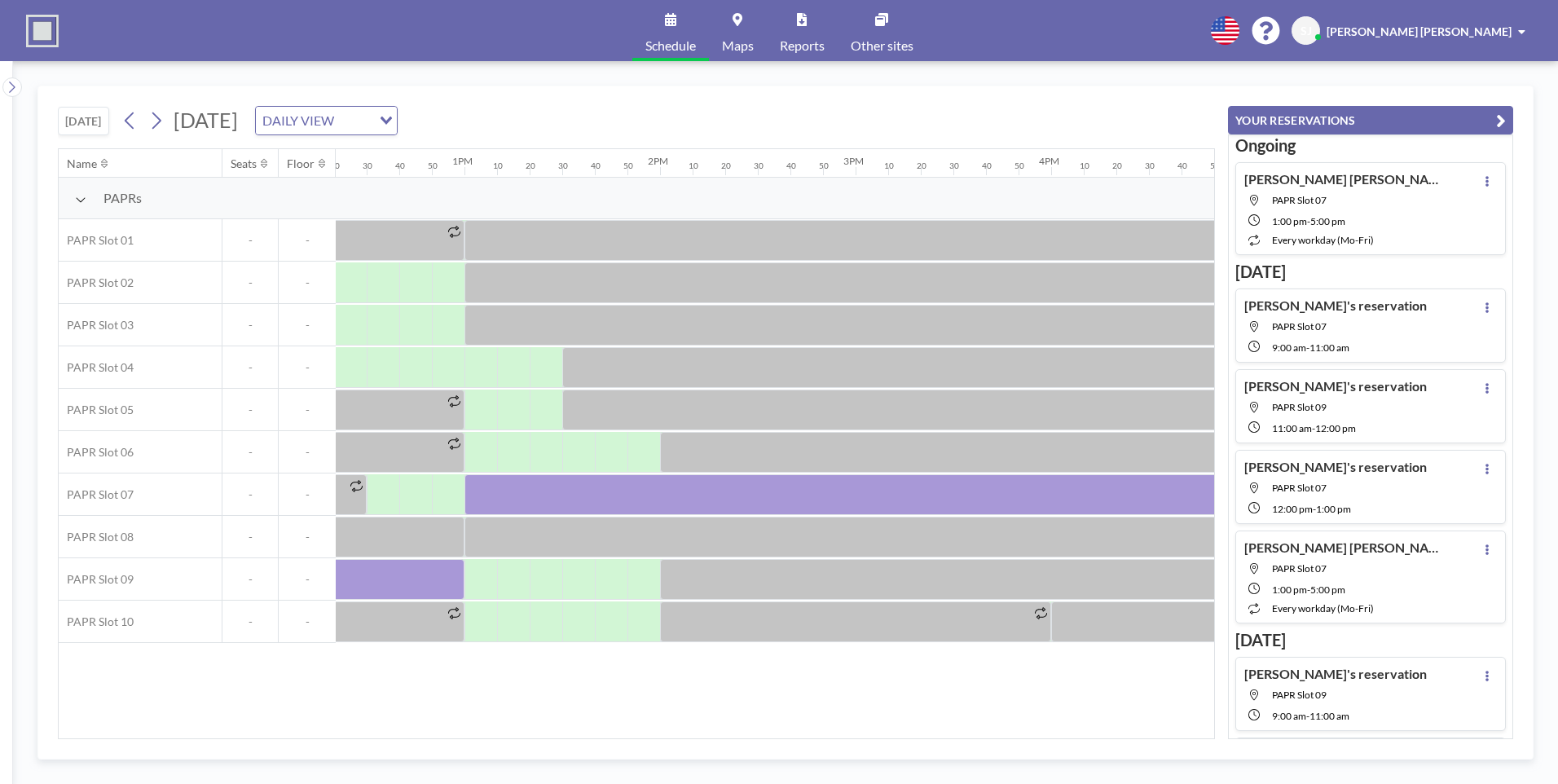
click at [236, 692] on div "Name Seats Floor 12AM 10 20 30 40 50 1AM 10 20 30 40 50 2AM 10 20 30 40 50 3AM …" at bounding box center [636, 443] width 1155 height 589
